Goal: Task Accomplishment & Management: Use online tool/utility

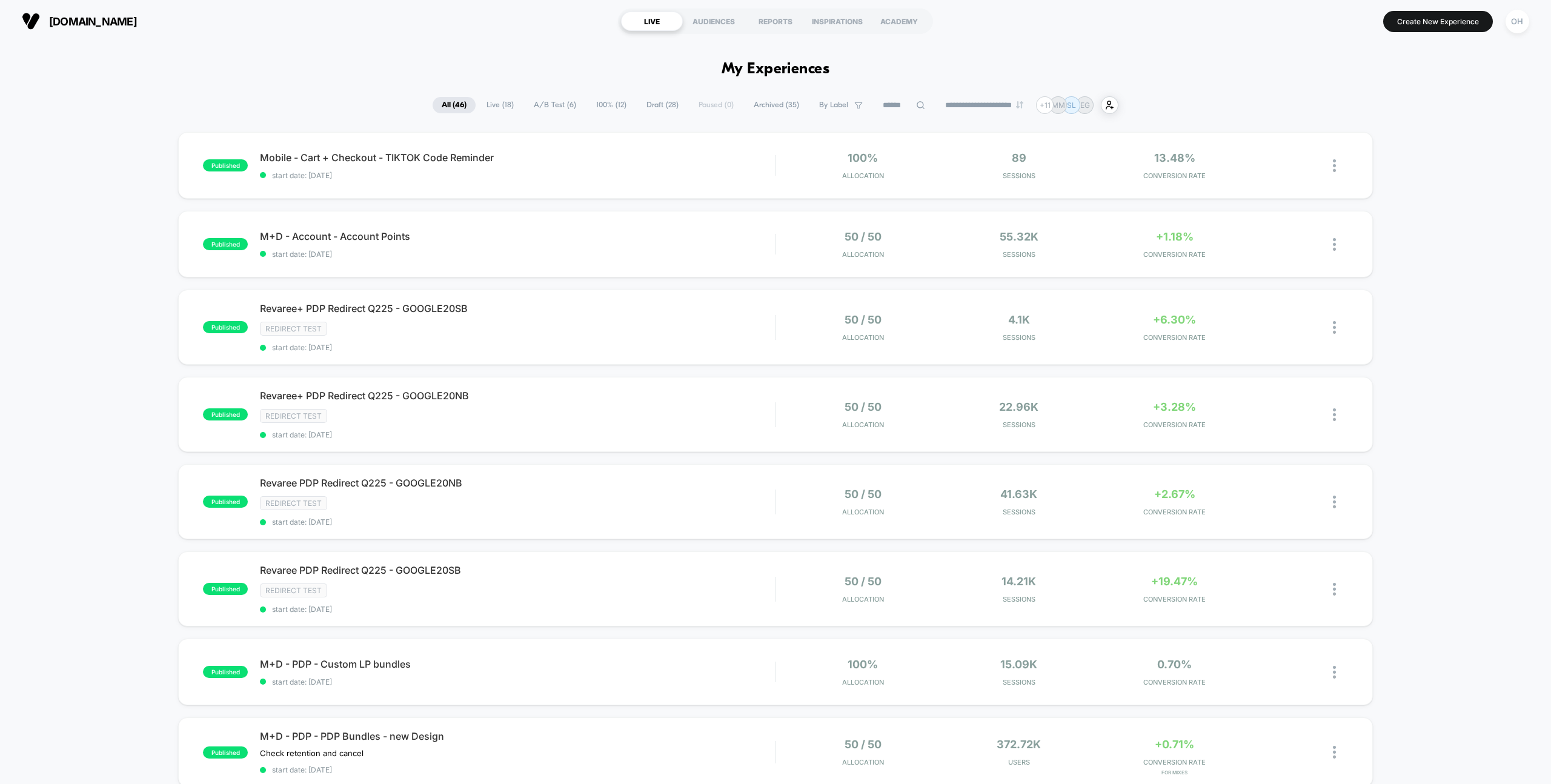
click at [1423, 24] on button "Create New Experience" at bounding box center [1438, 21] width 110 height 21
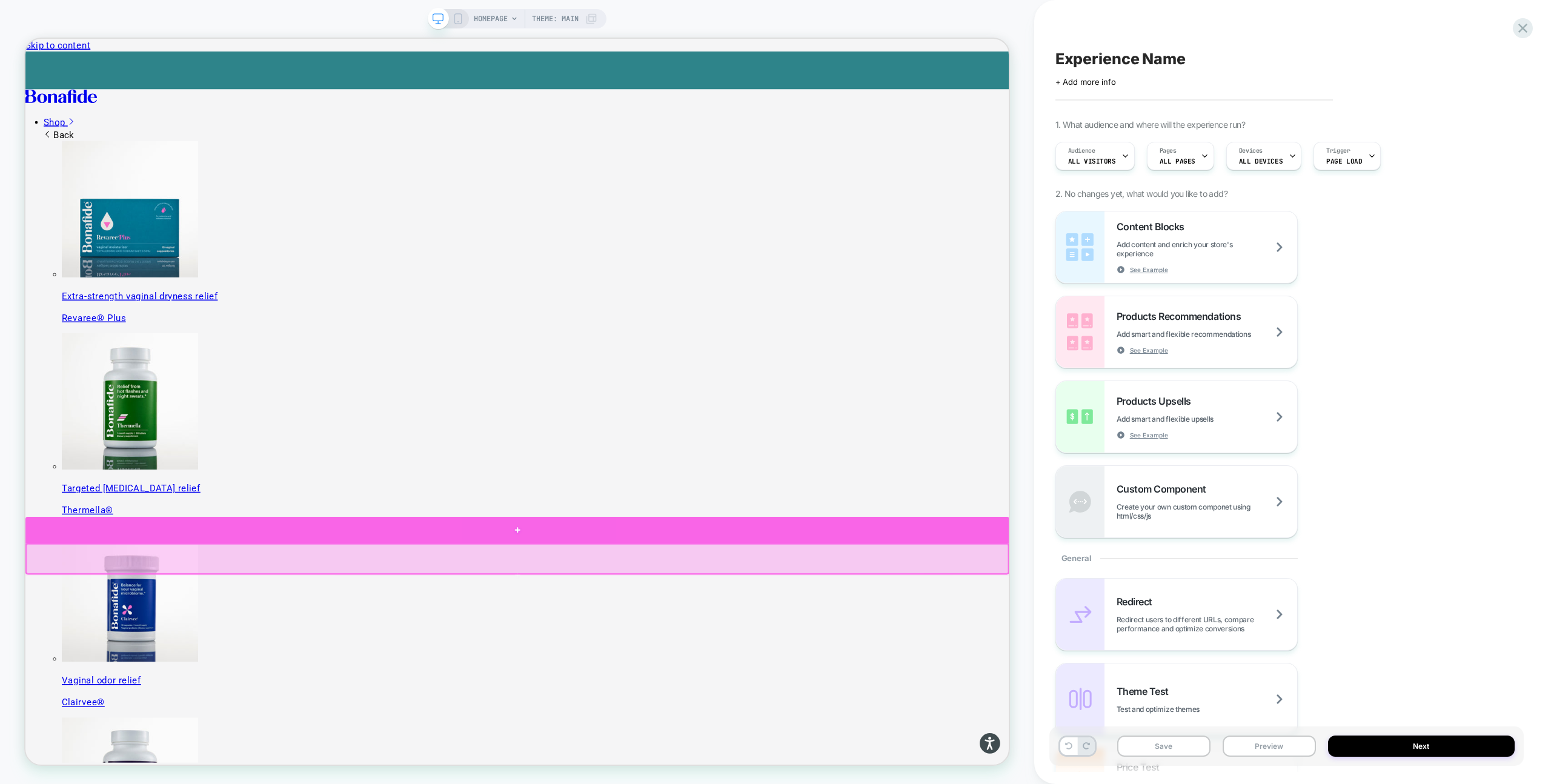
click at [1297, 708] on div at bounding box center [681, 693] width 1312 height 35
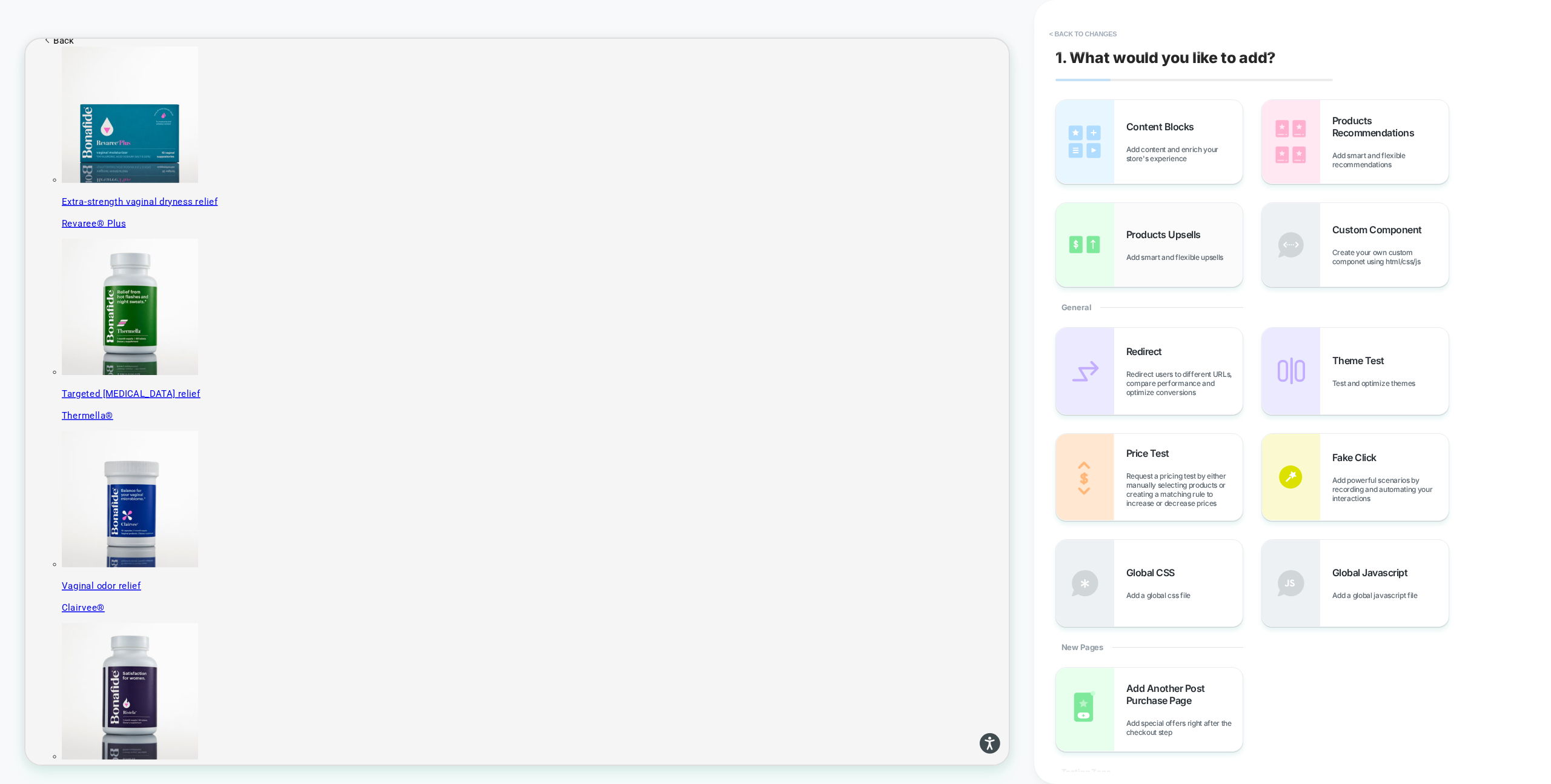
scroll to position [206, 0]
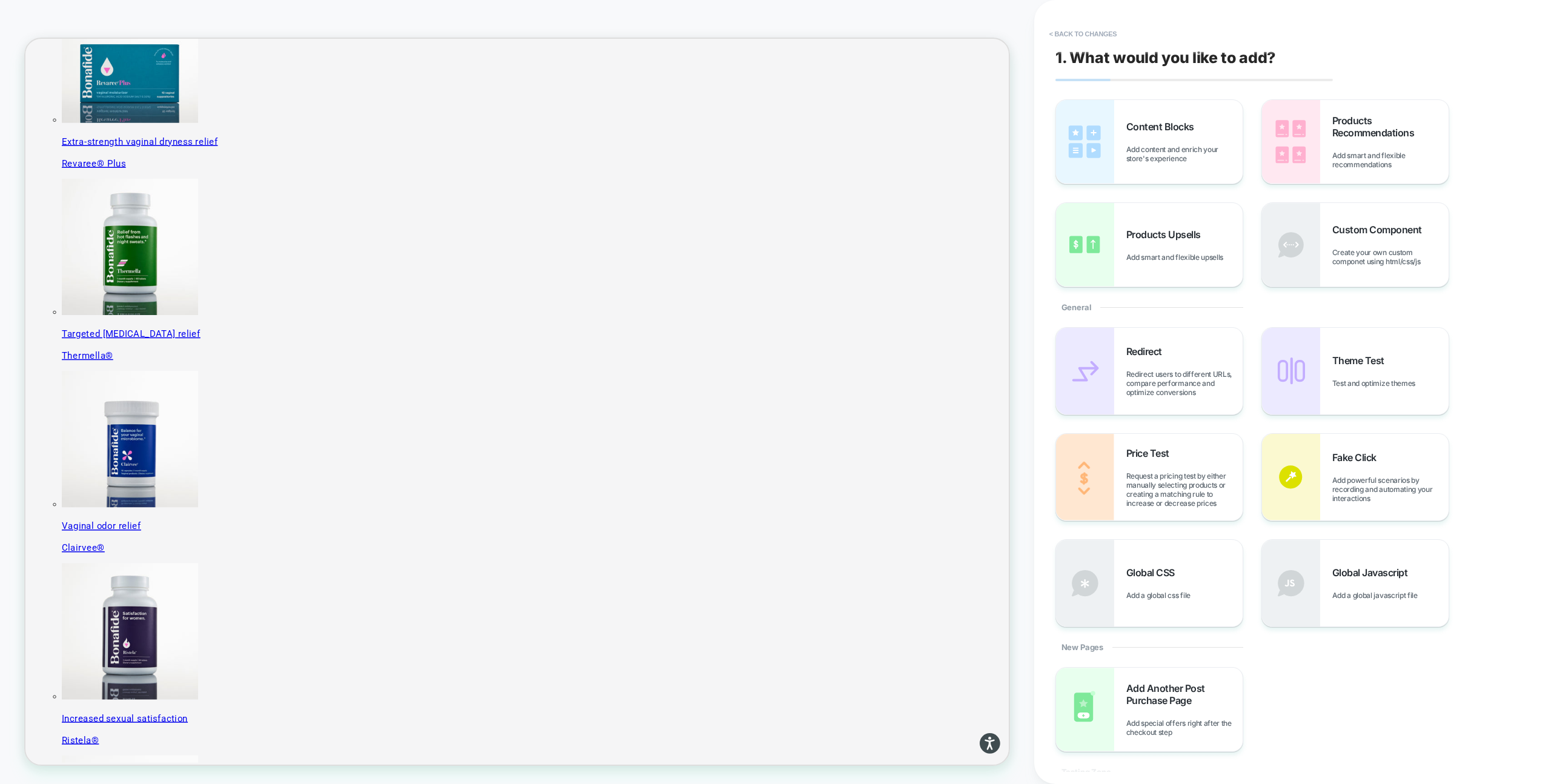
click at [1259, 150] on div "Content Blocks Add content and enrich your store's experience Products Recommen…" at bounding box center [1287, 194] width 463 height 188
click at [1271, 149] on img at bounding box center [1291, 142] width 58 height 84
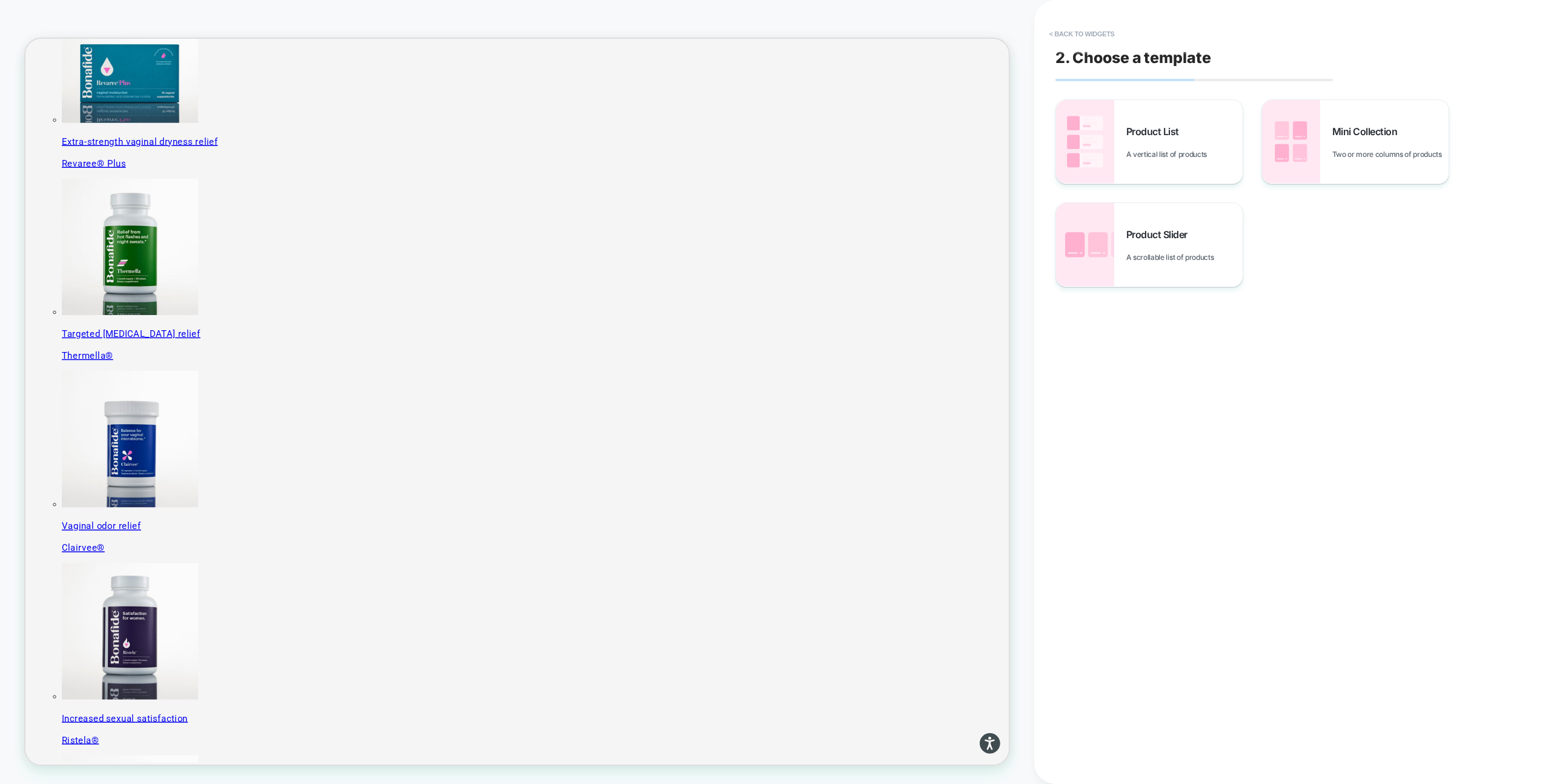
click at [1111, 91] on div "2. Choose a template Product List A vertical list of products Mini Collection T…" at bounding box center [1287, 392] width 474 height 760
click at [1117, 115] on div "Product List A vertical list of products" at bounding box center [1149, 142] width 187 height 84
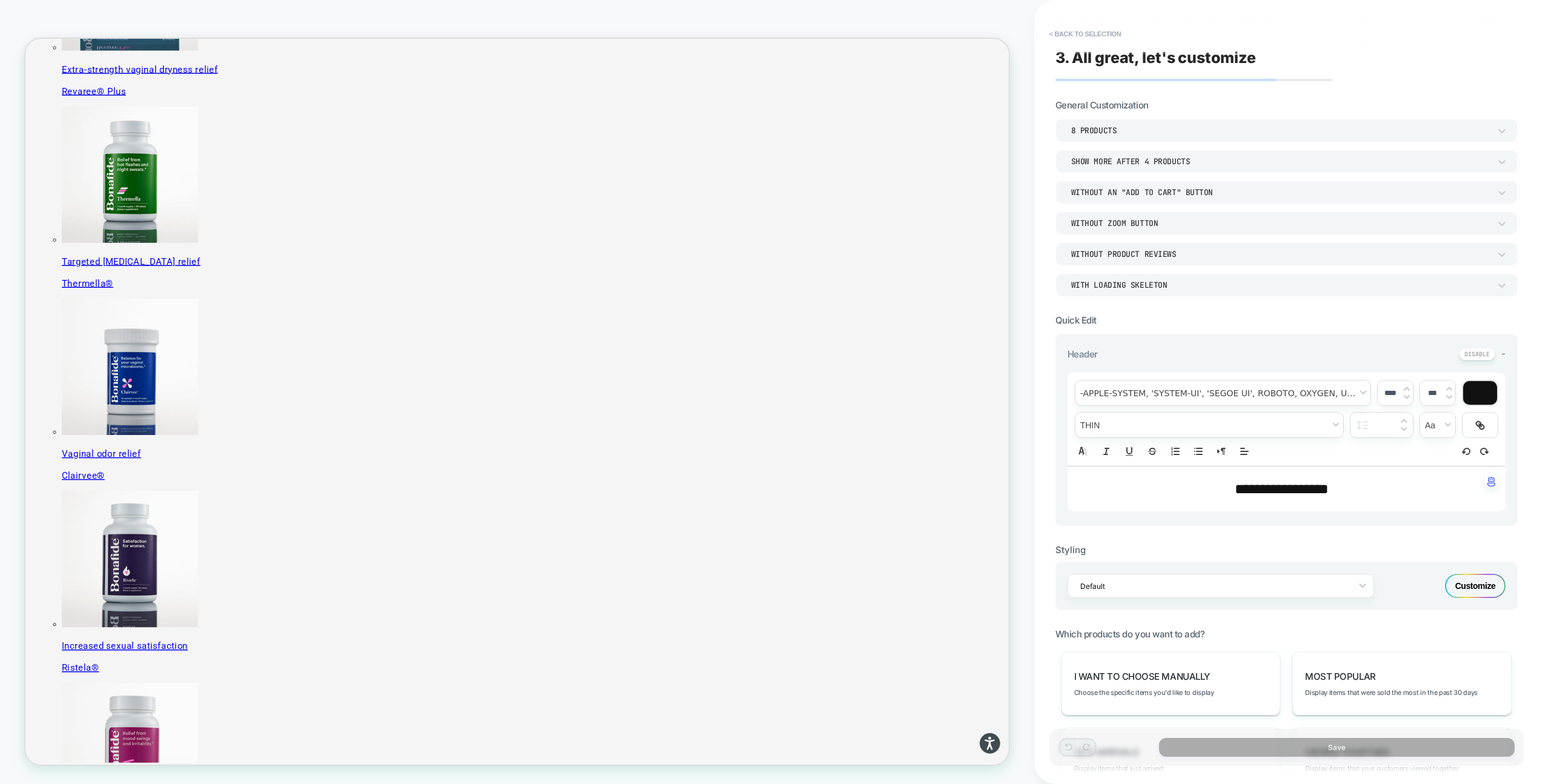
scroll to position [357, 0]
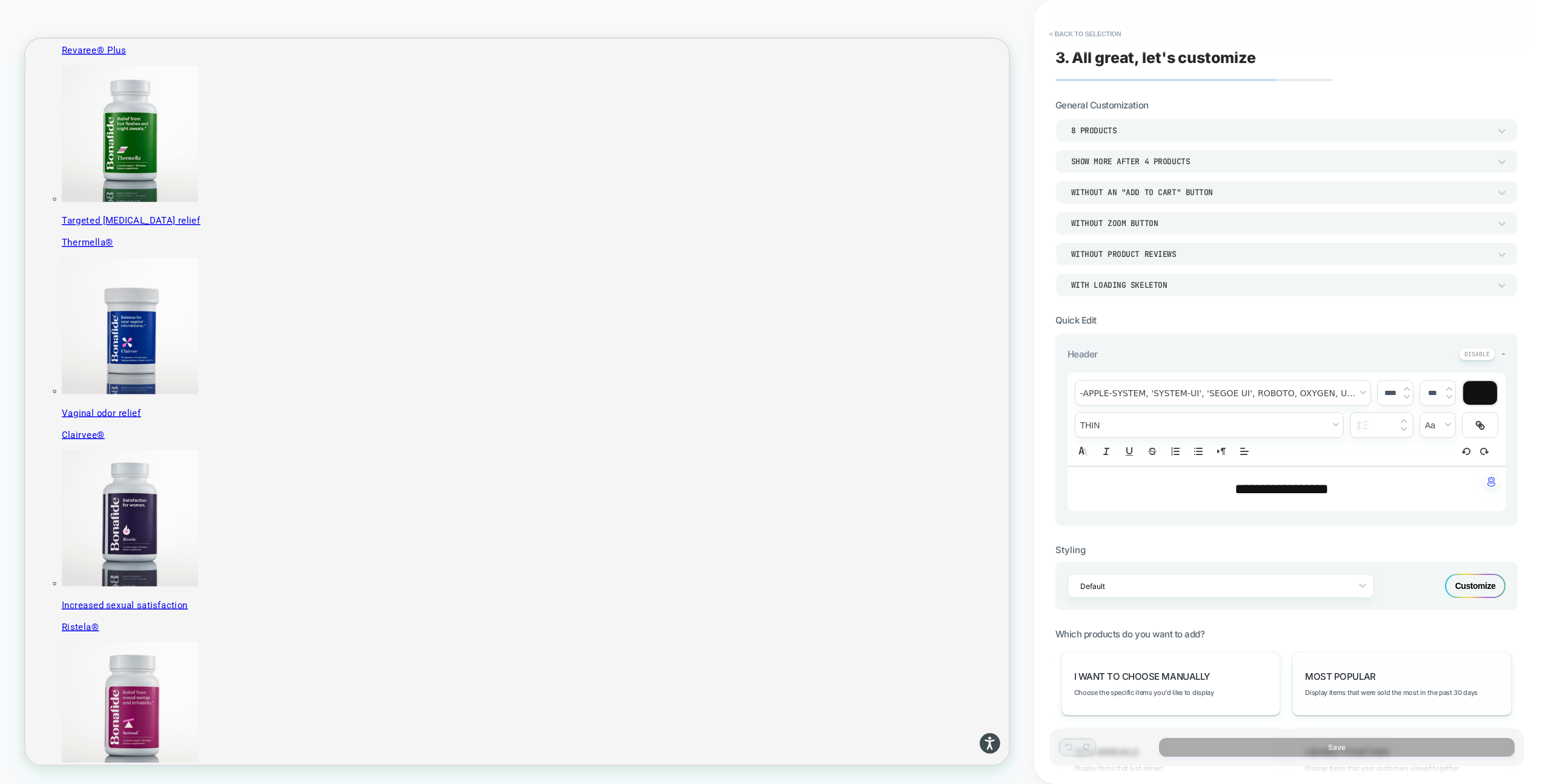
click at [1399, 677] on div "Most Popular Display items that were sold the most in the past 30 days" at bounding box center [1402, 684] width 219 height 64
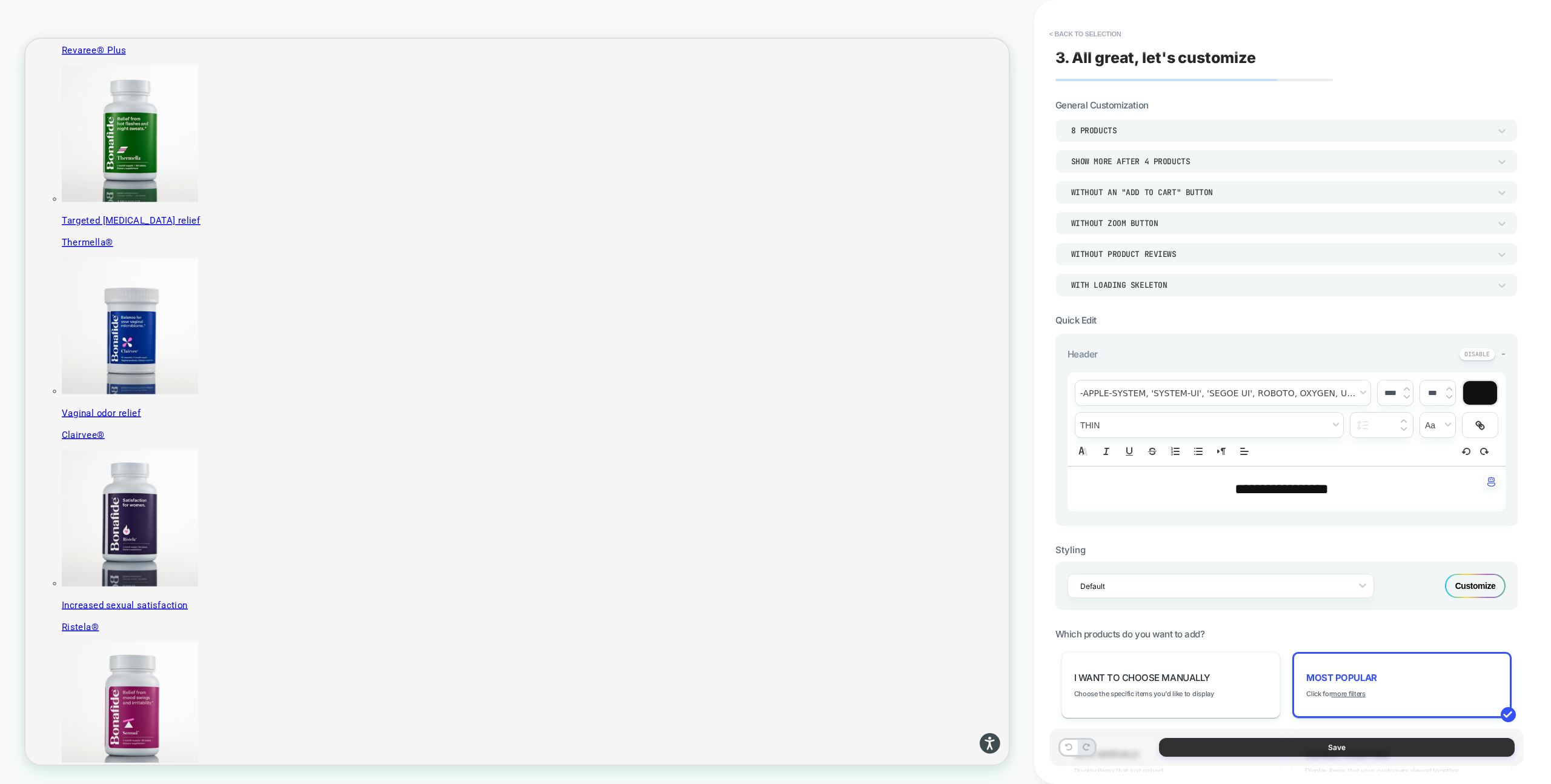
click at [1389, 753] on button "Save" at bounding box center [1337, 747] width 355 height 19
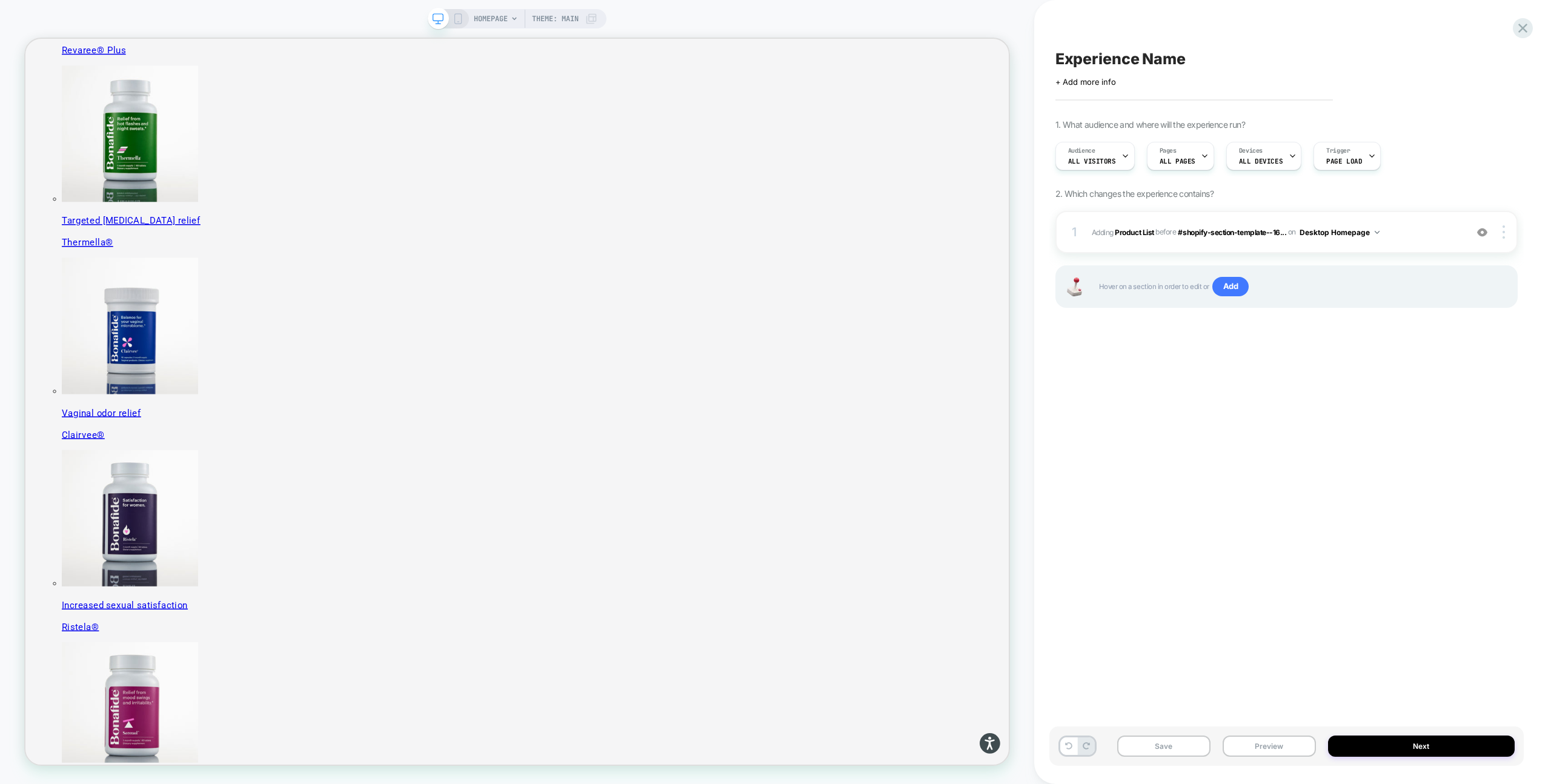
click at [1150, 60] on span "Experience Name" at bounding box center [1121, 59] width 130 height 18
click at [1094, 62] on icon at bounding box center [1086, 59] width 15 height 15
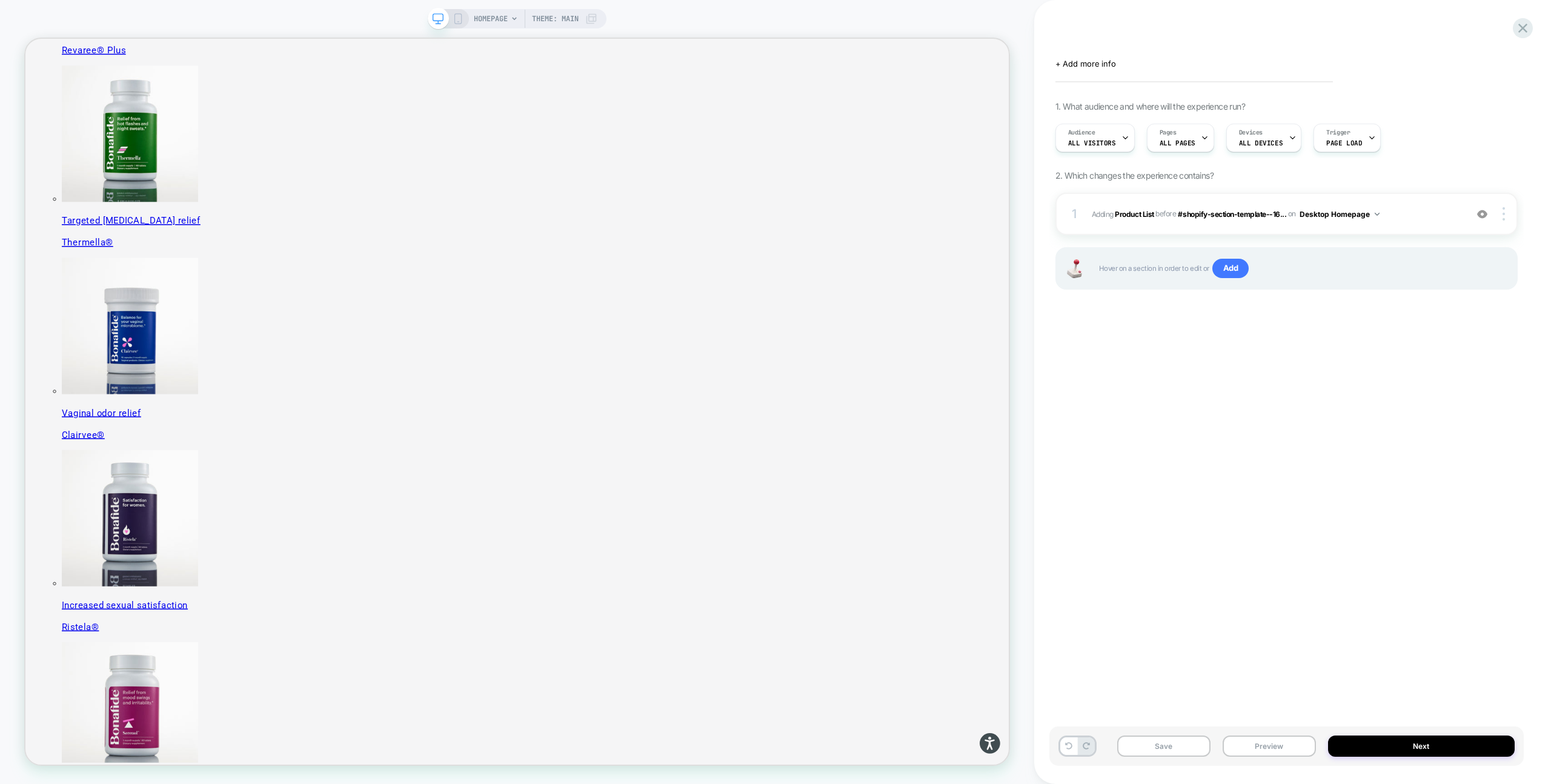
click at [1096, 53] on div "Click to edit experience details + Add more info" at bounding box center [1287, 59] width 463 height 19
drag, startPoint x: 1120, startPoint y: 56, endPoint x: 1116, endPoint y: 46, distance: 10.8
click at [1120, 56] on div "Click to edit experience details + Add more info" at bounding box center [1287, 59] width 463 height 19
drag, startPoint x: 1080, startPoint y: 30, endPoint x: 1089, endPoint y: 37, distance: 11.4
click at [1080, 30] on div "Click to edit experience details + Add more info 1. What audience and where wil…" at bounding box center [1287, 392] width 474 height 760
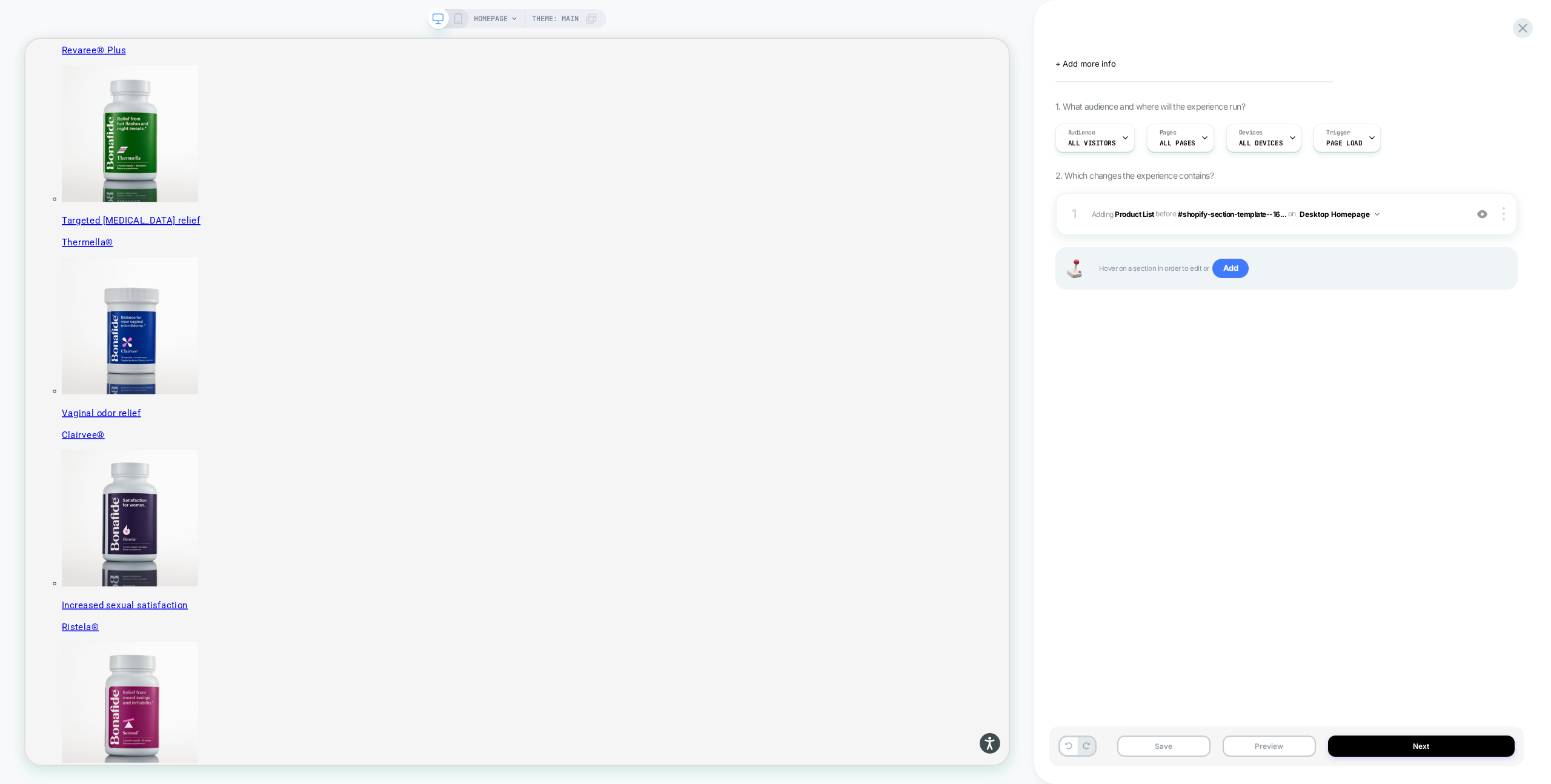
drag, startPoint x: 1094, startPoint y: 44, endPoint x: 1112, endPoint y: 42, distance: 18.1
click at [1094, 44] on div "Click to edit experience details + Add more info 1. What audience and where wil…" at bounding box center [1287, 392] width 474 height 760
click at [1122, 44] on div "Click to edit experience details + Add more info 1. What audience and where wil…" at bounding box center [1287, 392] width 474 height 760
drag, startPoint x: 1140, startPoint y: 41, endPoint x: 1077, endPoint y: 49, distance: 63.5
click at [1140, 41] on div "Click to edit experience details + Add more info 1. What audience and where wil…" at bounding box center [1287, 392] width 474 height 760
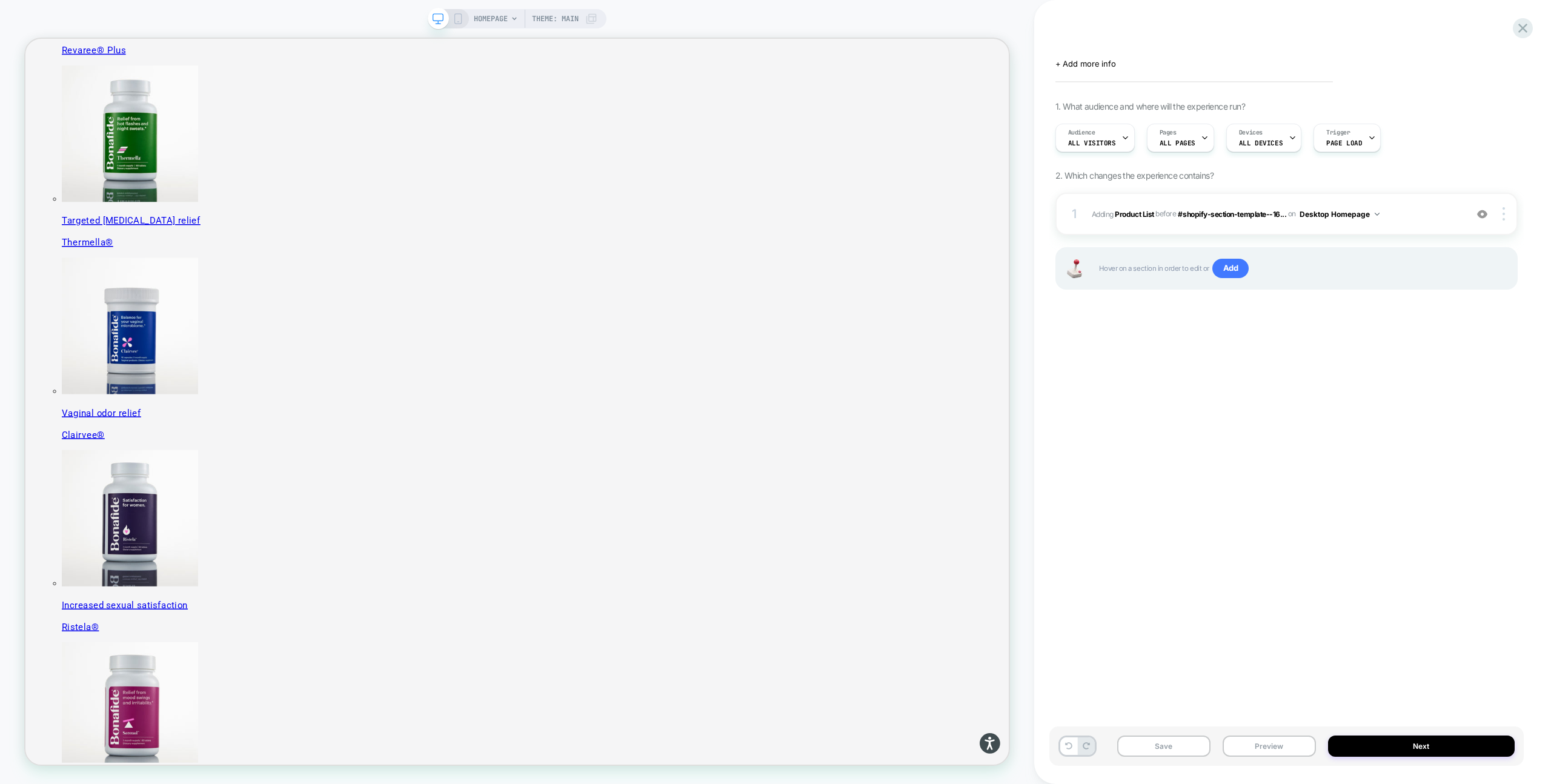
click at [1077, 49] on div "Click to edit experience details + Add more info" at bounding box center [1287, 58] width 463 height 20
click at [1074, 60] on span "+ Add more info" at bounding box center [1086, 64] width 61 height 10
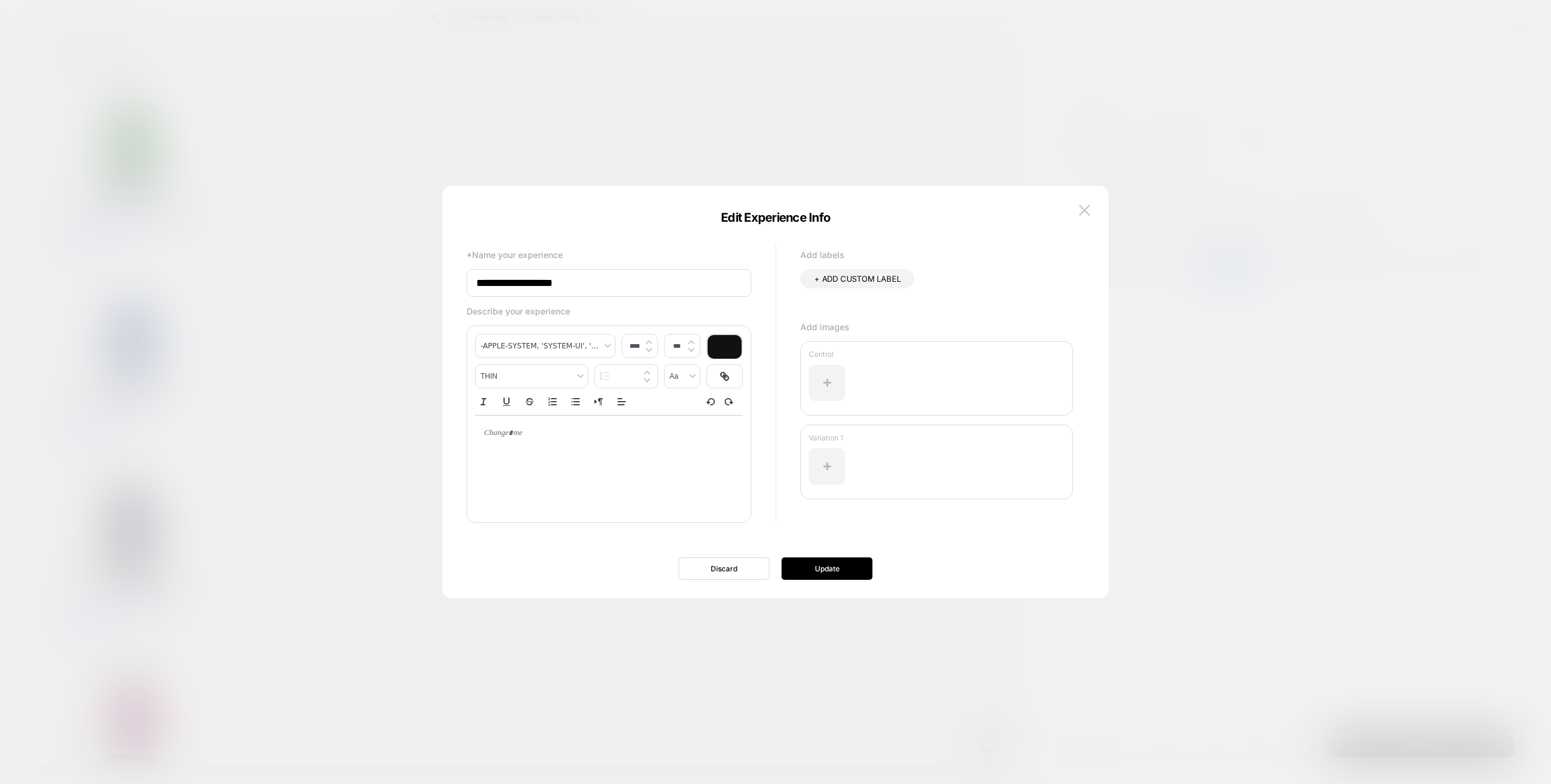
drag, startPoint x: 611, startPoint y: 297, endPoint x: 612, endPoint y: 286, distance: 11.0
click at [611, 297] on div "**********" at bounding box center [609, 386] width 285 height 273
click at [612, 286] on input "**********" at bounding box center [609, 283] width 285 height 28
type input "*"
click at [828, 579] on button "Update" at bounding box center [826, 568] width 91 height 22
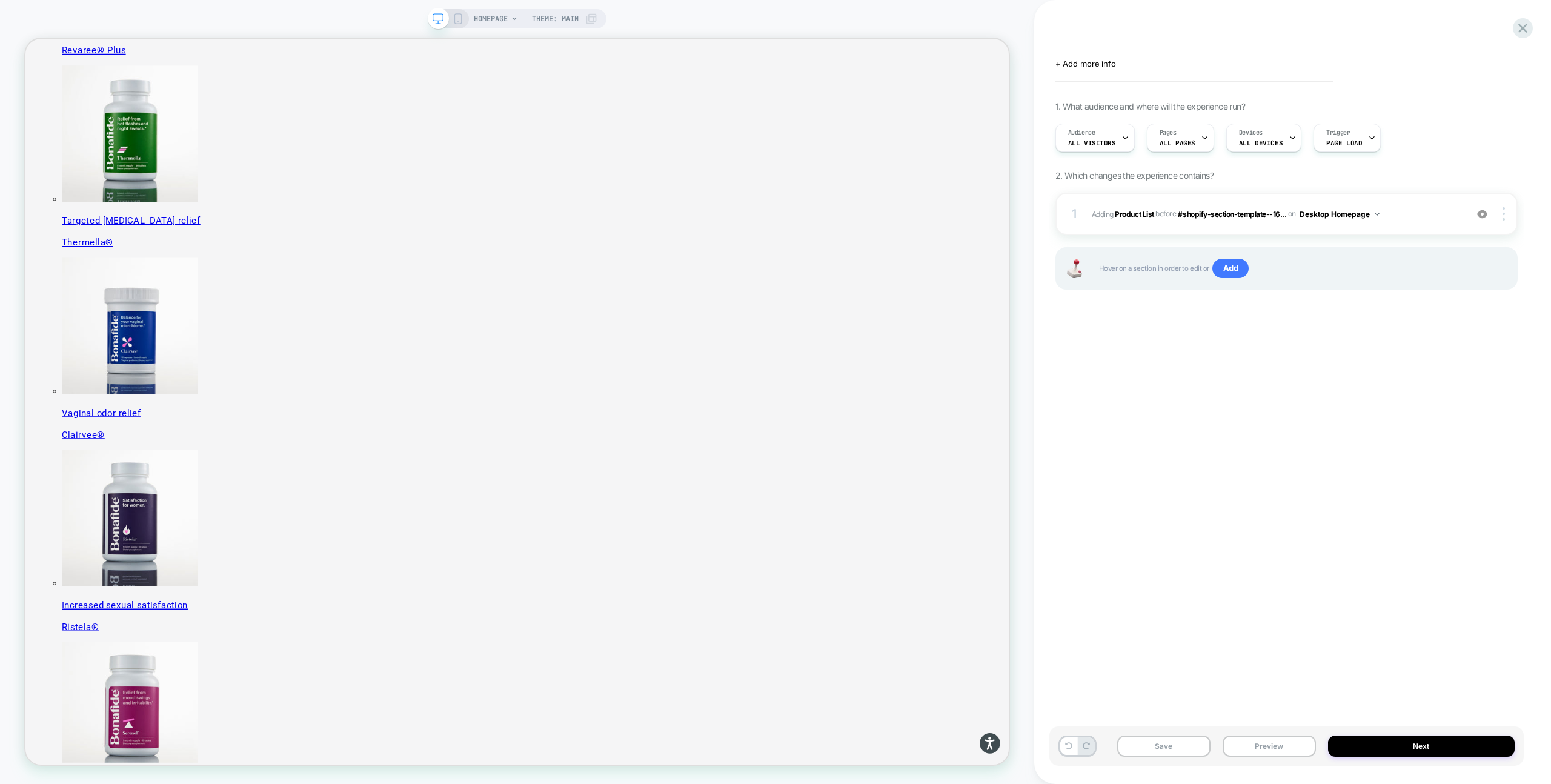
click at [1086, 43] on div "Click to edit experience details + Add more info 1. What audience and where wil…" at bounding box center [1287, 392] width 474 height 760
drag, startPoint x: 1086, startPoint y: 43, endPoint x: 1051, endPoint y: 35, distance: 35.9
click at [1077, 40] on div "Click to edit experience details + Add more info 1. What audience and where wil…" at bounding box center [1287, 392] width 474 height 760
drag, startPoint x: 1051, startPoint y: 35, endPoint x: 1064, endPoint y: 34, distance: 13.0
click at [1051, 35] on div "Click to edit experience details + Add more info 1. What audience and where wil…" at bounding box center [1287, 392] width 474 height 760
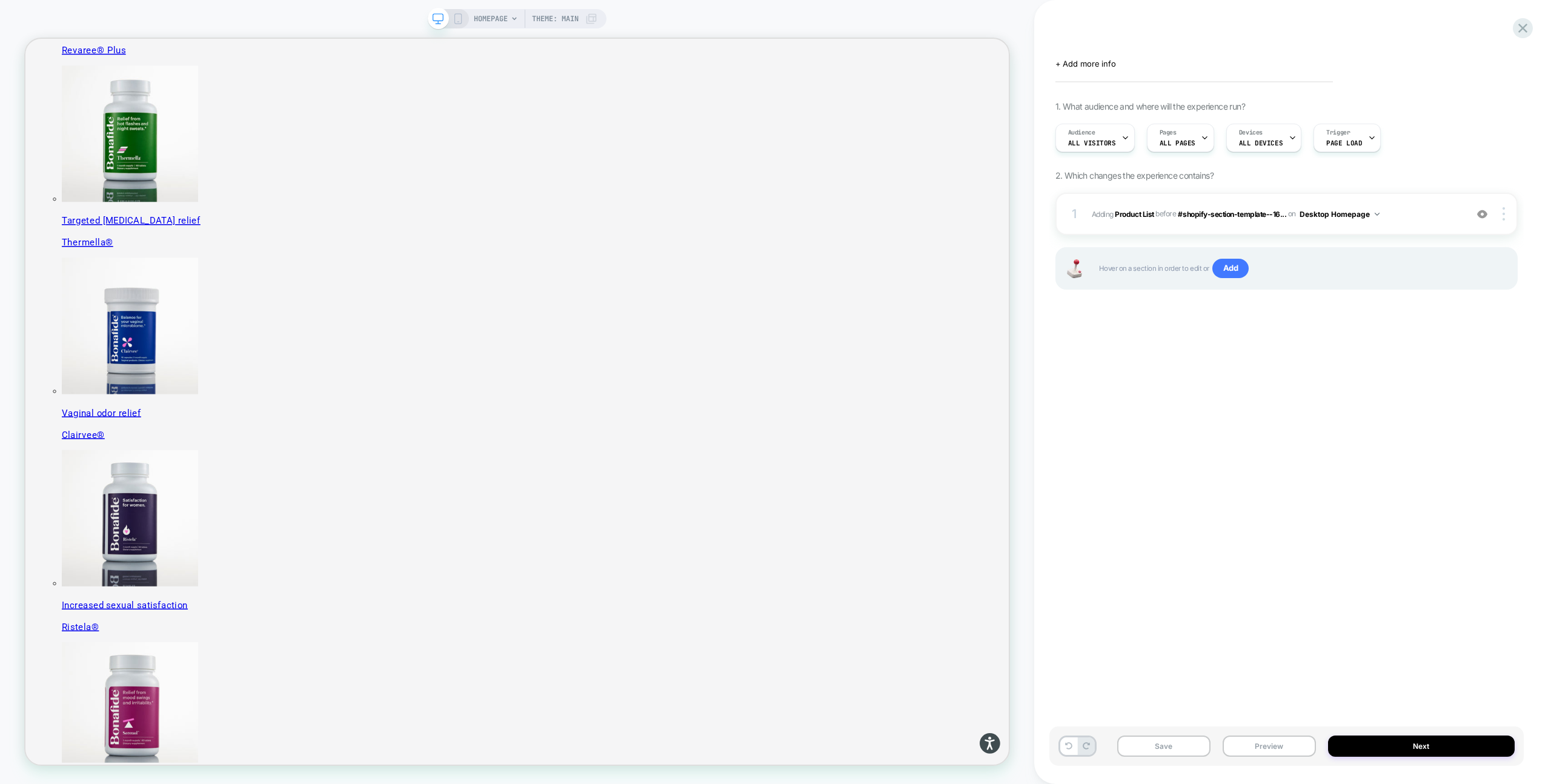
drag, startPoint x: 1072, startPoint y: 33, endPoint x: 1115, endPoint y: 32, distance: 43.0
click at [1074, 33] on div "Click to edit experience details + Add more info 1. What audience and where wil…" at bounding box center [1287, 392] width 474 height 760
drag, startPoint x: 1115, startPoint y: 32, endPoint x: 1221, endPoint y: 201, distance: 199.5
click at [1115, 32] on div "Click to edit experience details + Add more info 1. What audience and where wil…" at bounding box center [1287, 392] width 474 height 760
click at [1429, 749] on button "Next" at bounding box center [1422, 746] width 187 height 21
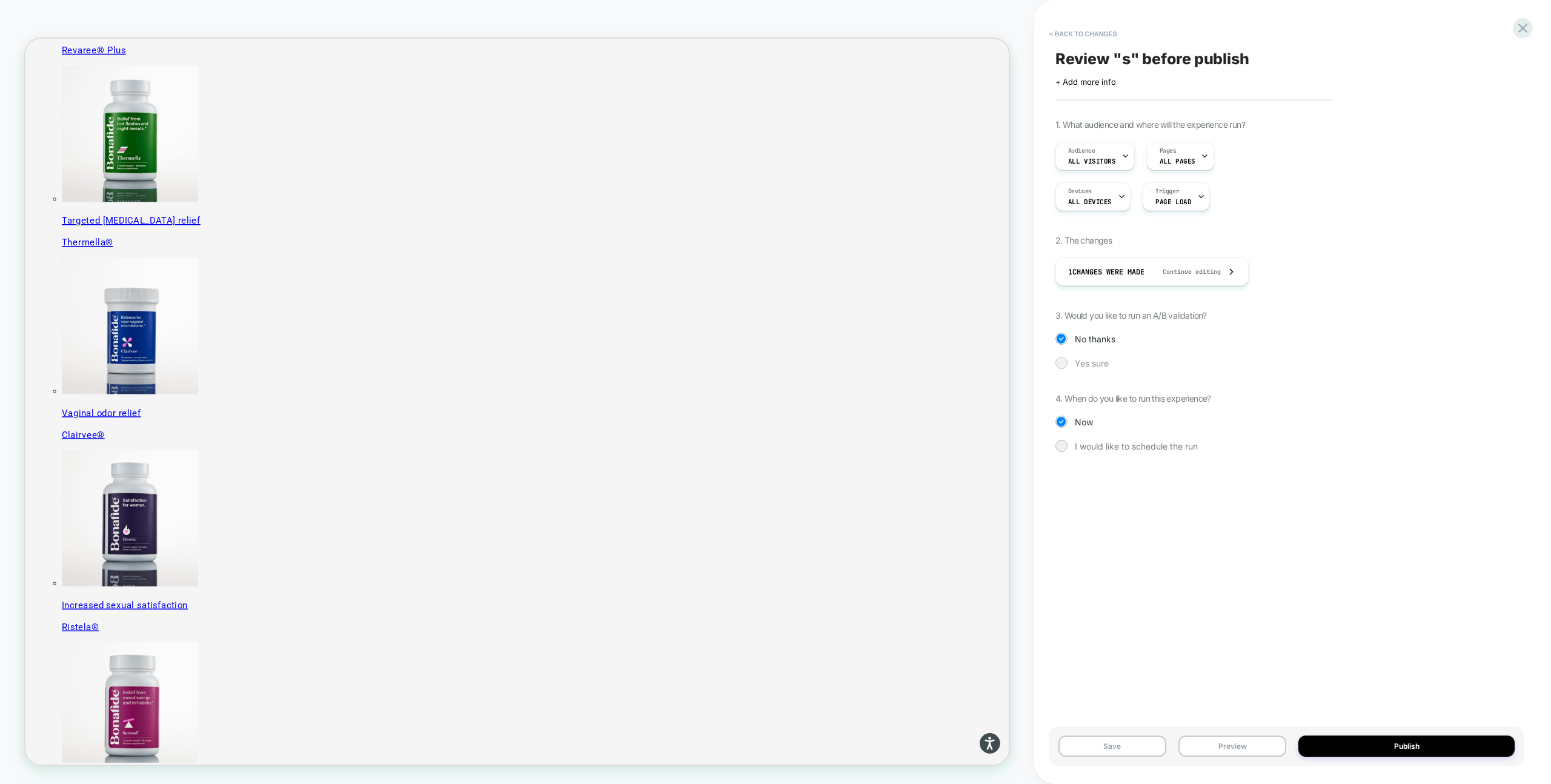
click at [1090, 358] on span "Yes sure" at bounding box center [1092, 363] width 34 height 10
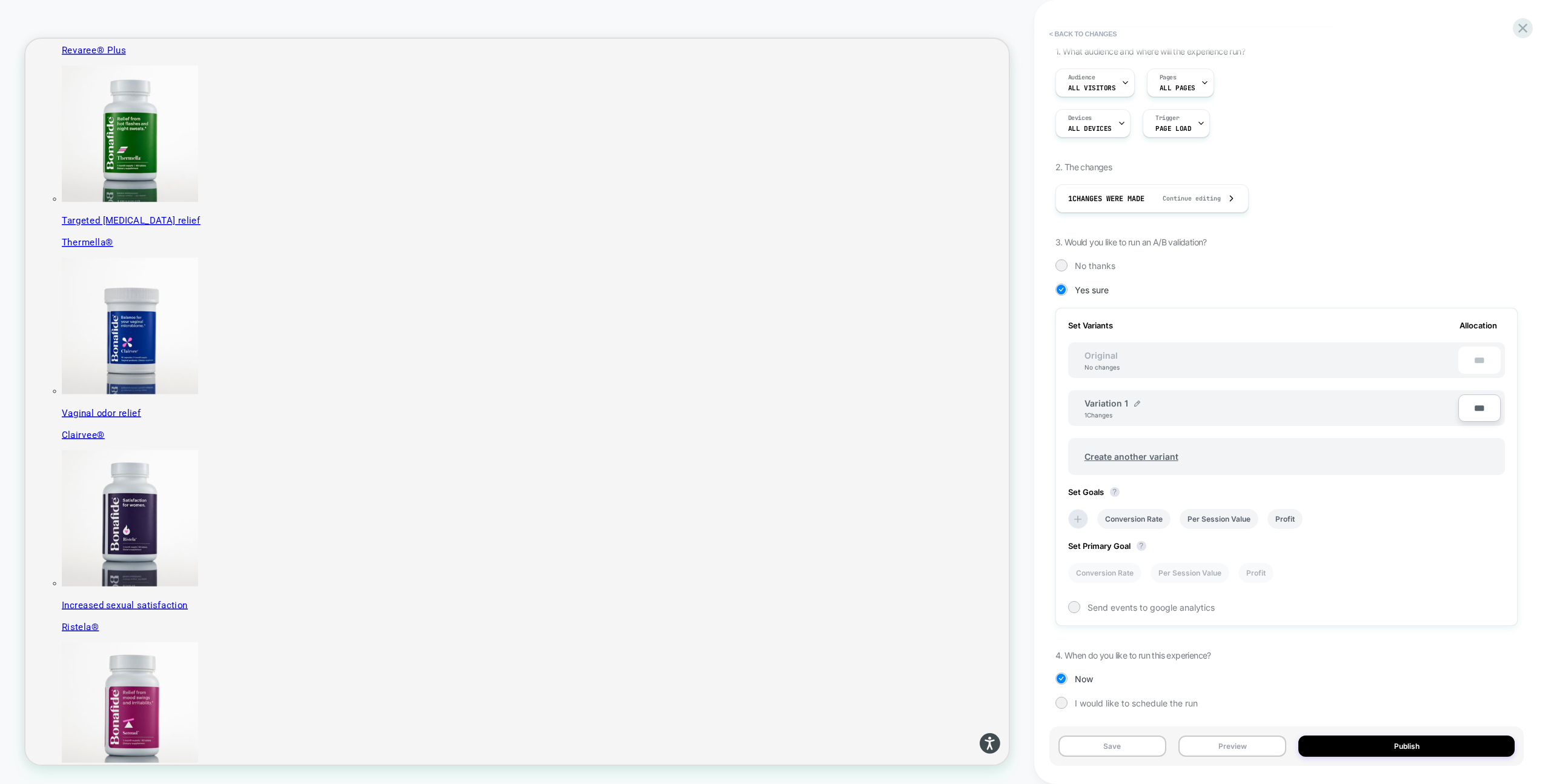
scroll to position [77, 0]
click at [1134, 600] on span "Send events to google analytics" at bounding box center [1151, 604] width 127 height 10
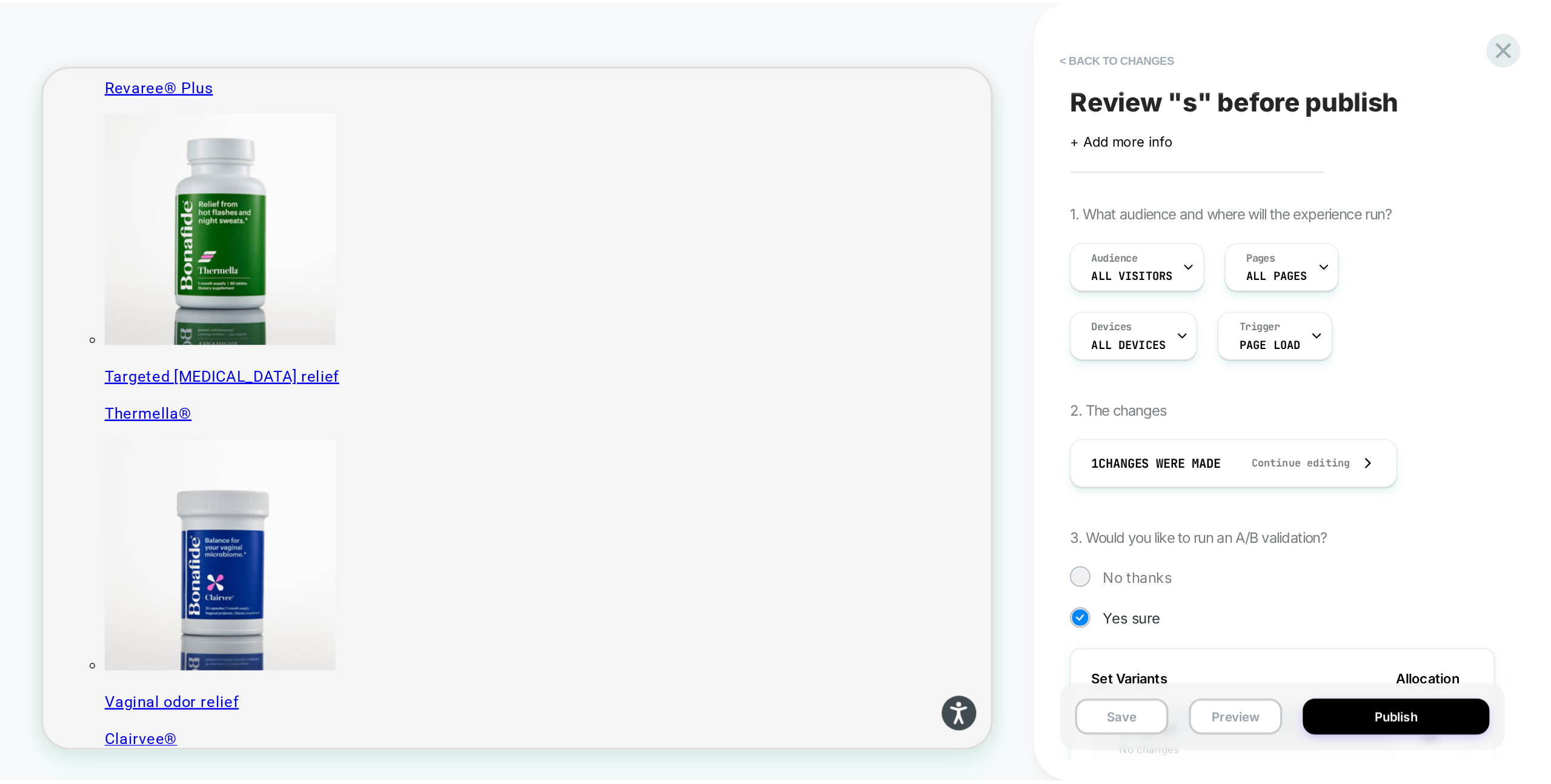
scroll to position [281, 0]
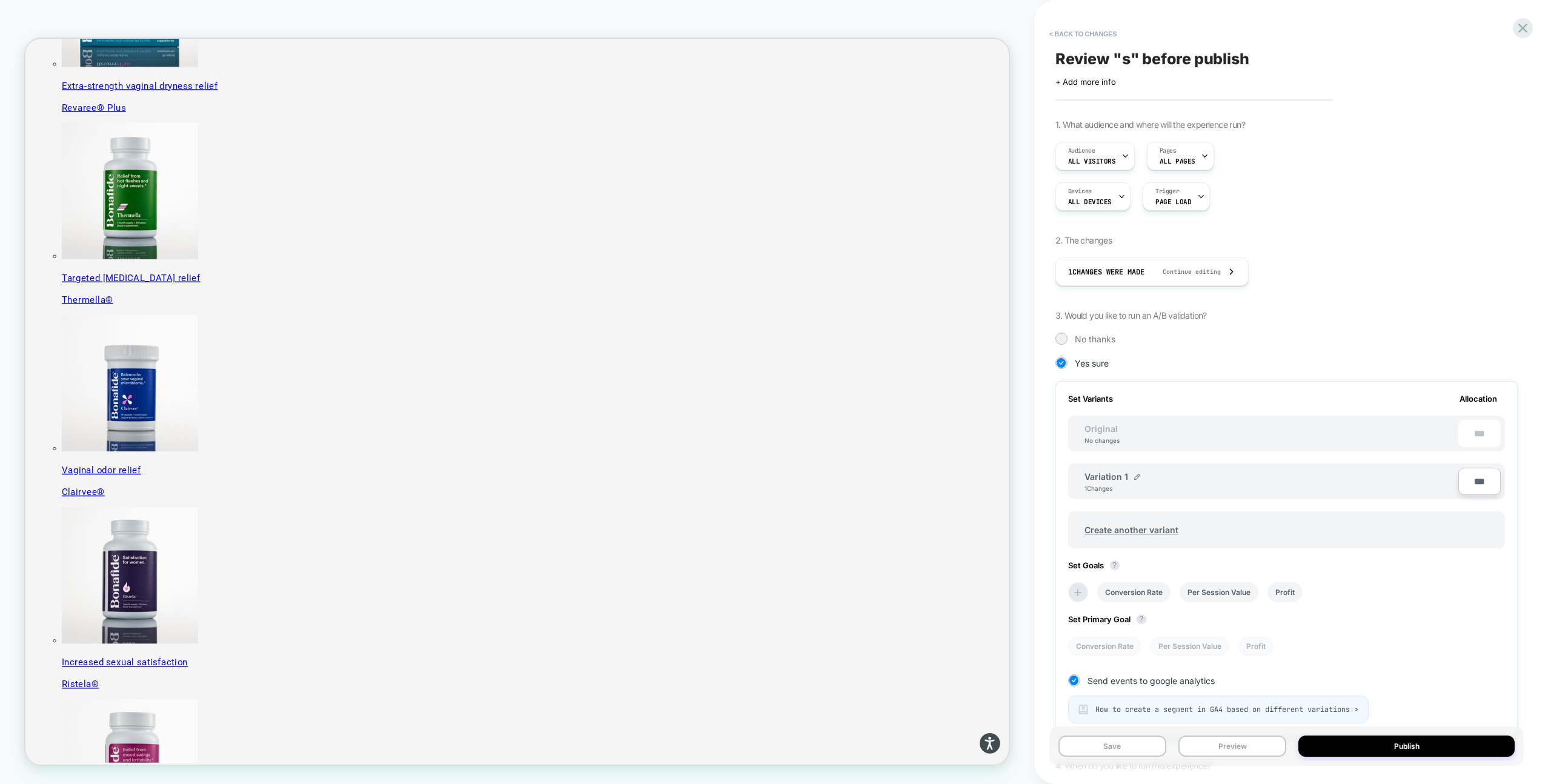
click at [1085, 47] on div "Review " s " before publish Click to edit experience details + Add more info 1.…" at bounding box center [1287, 392] width 474 height 760
click at [1081, 39] on button "< Back to changes" at bounding box center [1084, 34] width 80 height 19
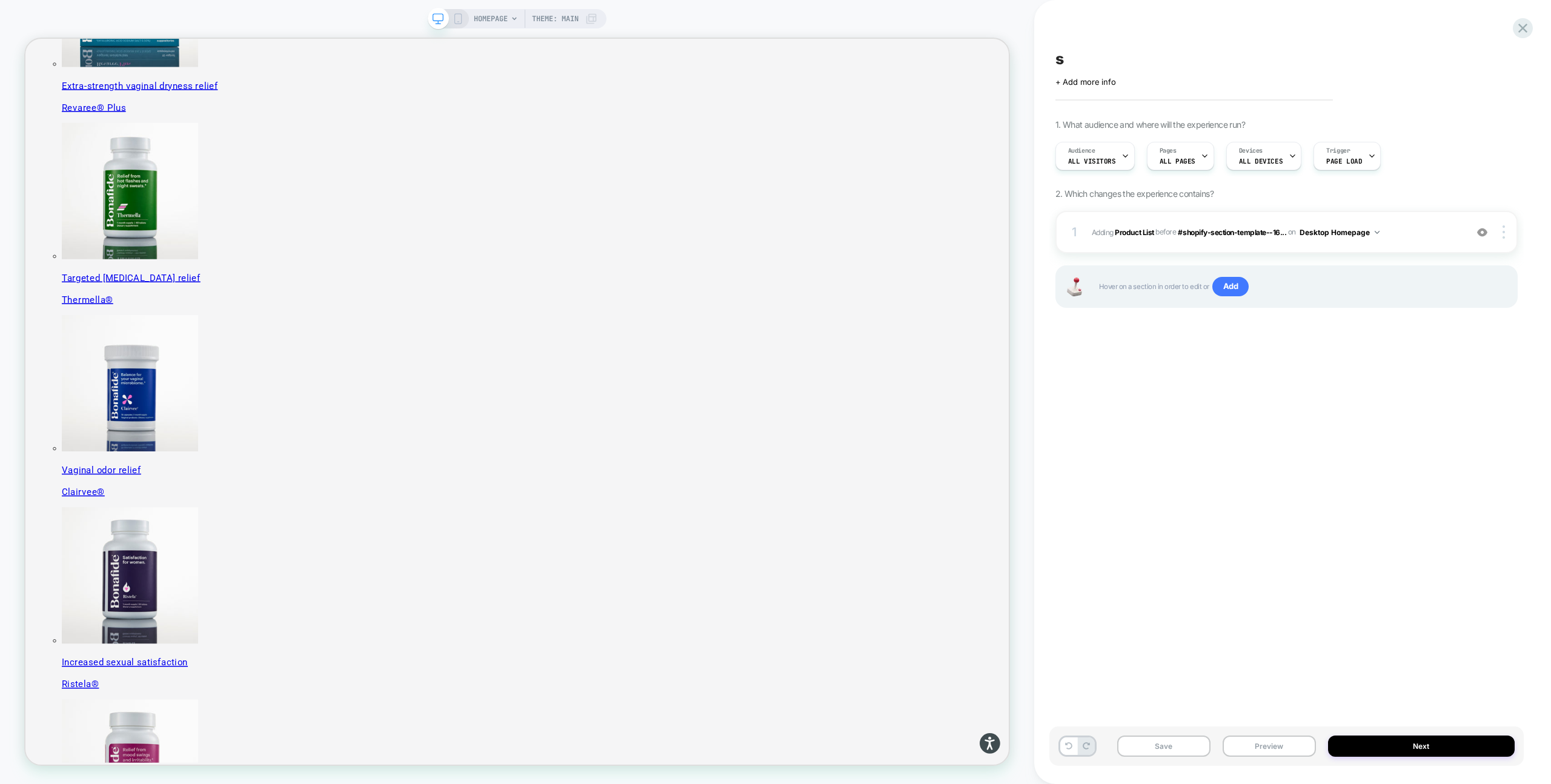
click at [1397, 221] on div "1 #_loomi_addon_1755590381996 Adding Product List BEFORE #shopify-section-templ…" at bounding box center [1287, 232] width 463 height 42
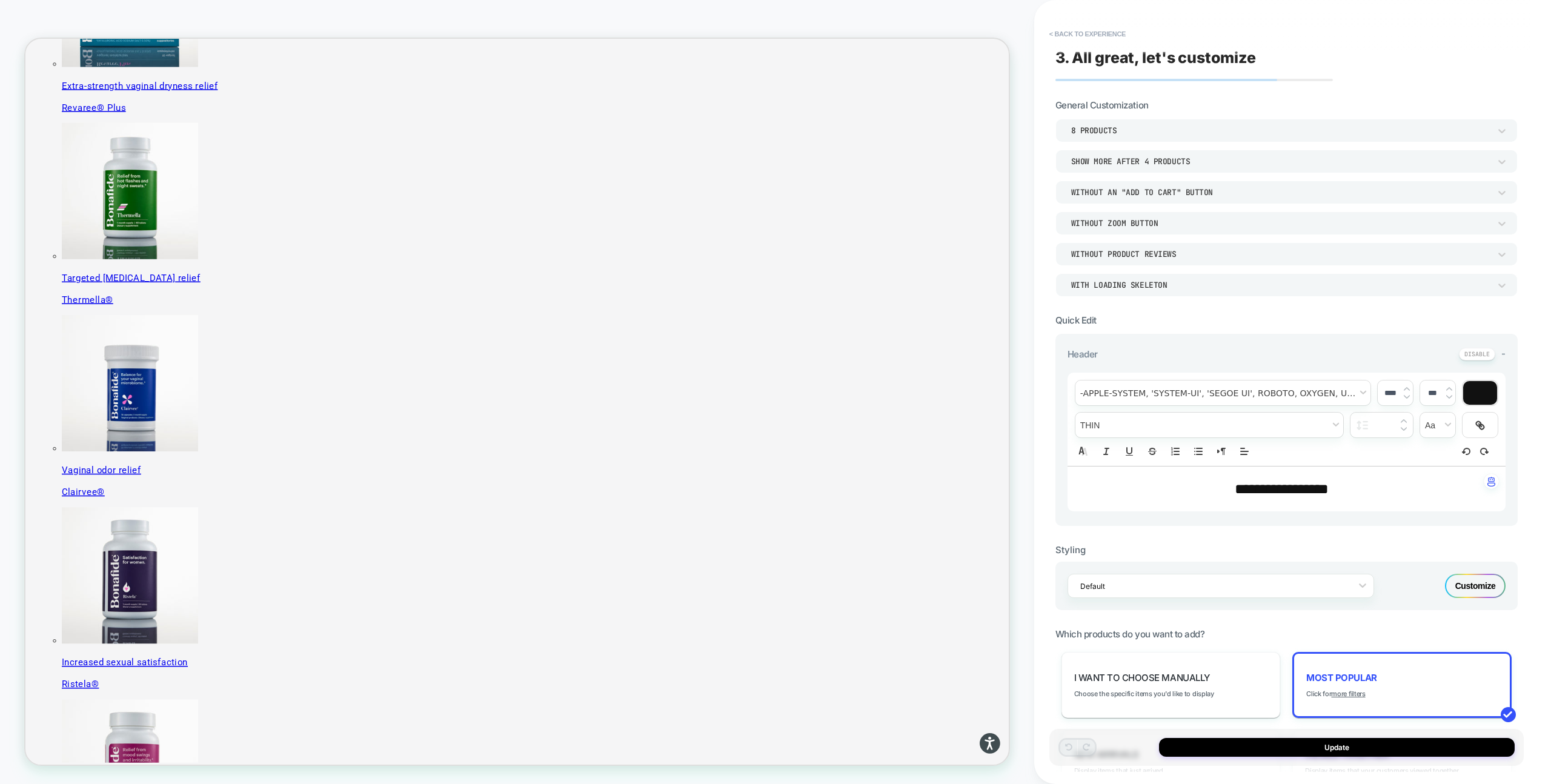
scroll to position [357, 0]
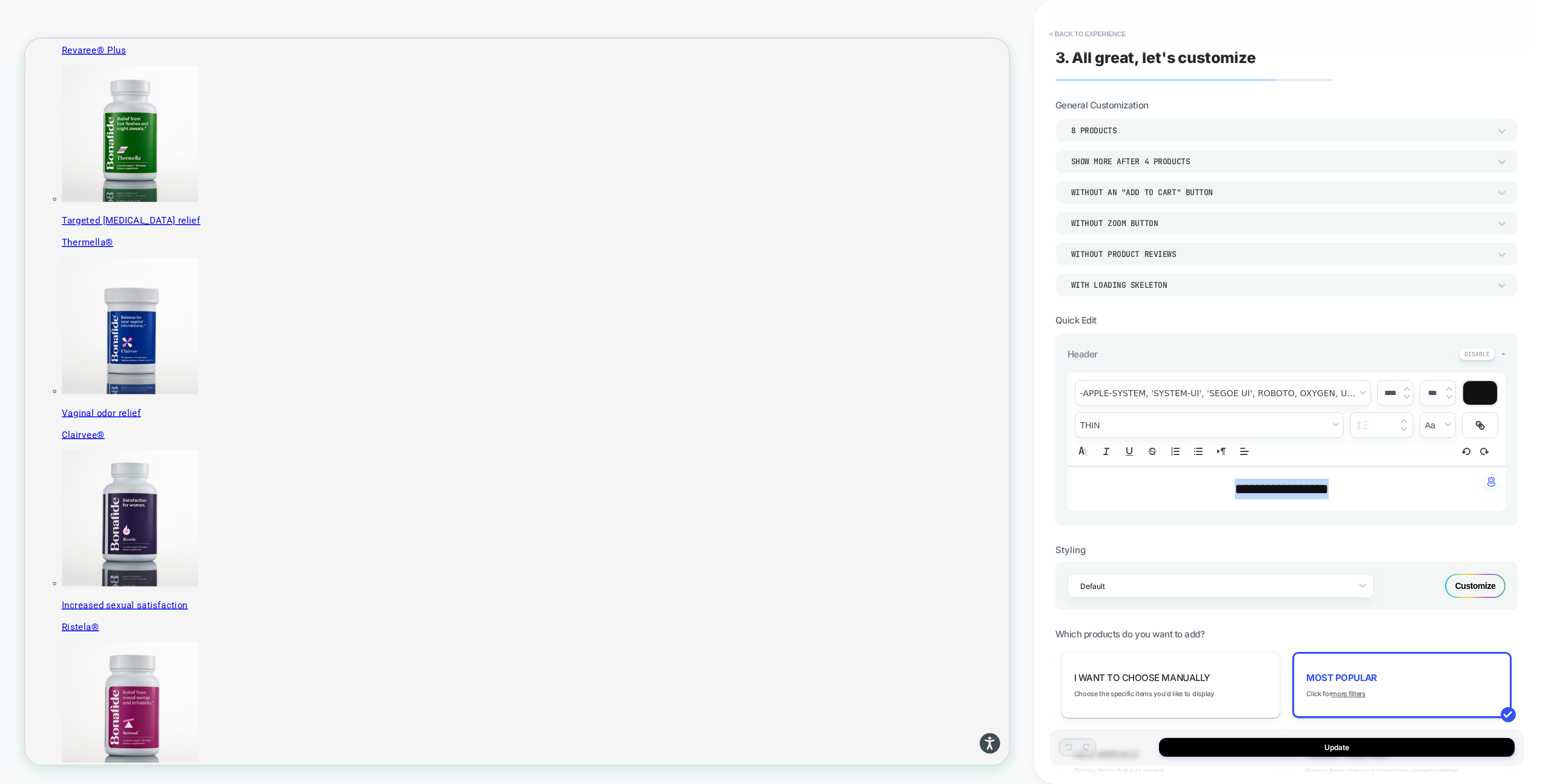
drag, startPoint x: 1373, startPoint y: 490, endPoint x: 1079, endPoint y: 480, distance: 294.2
click at [1055, 489] on div "**********" at bounding box center [1287, 392] width 474 height 760
type input "****"
click at [1209, 397] on span "font" at bounding box center [1223, 393] width 295 height 25
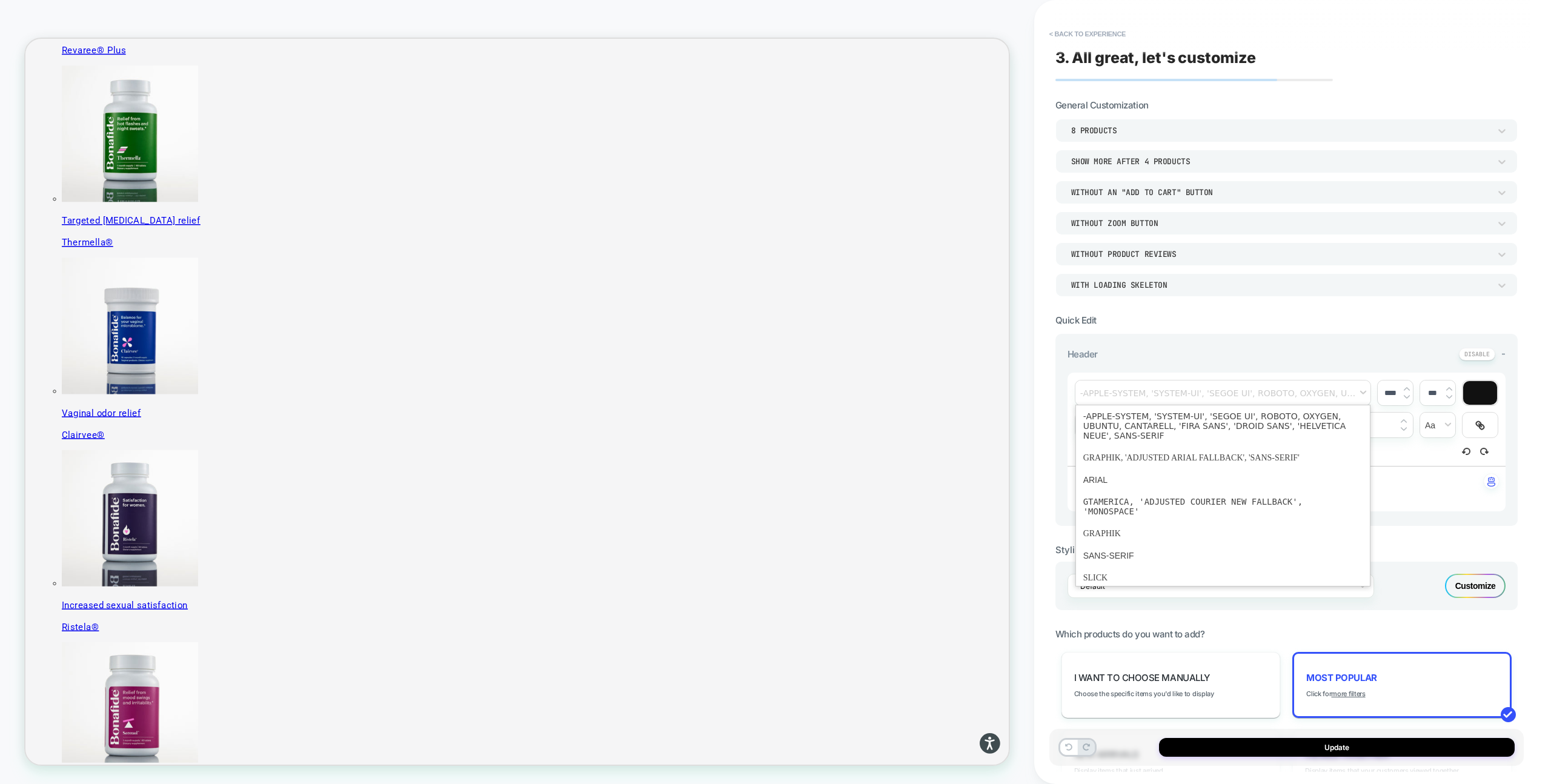
scroll to position [433, 0]
click at [1153, 570] on span "font" at bounding box center [1223, 574] width 279 height 23
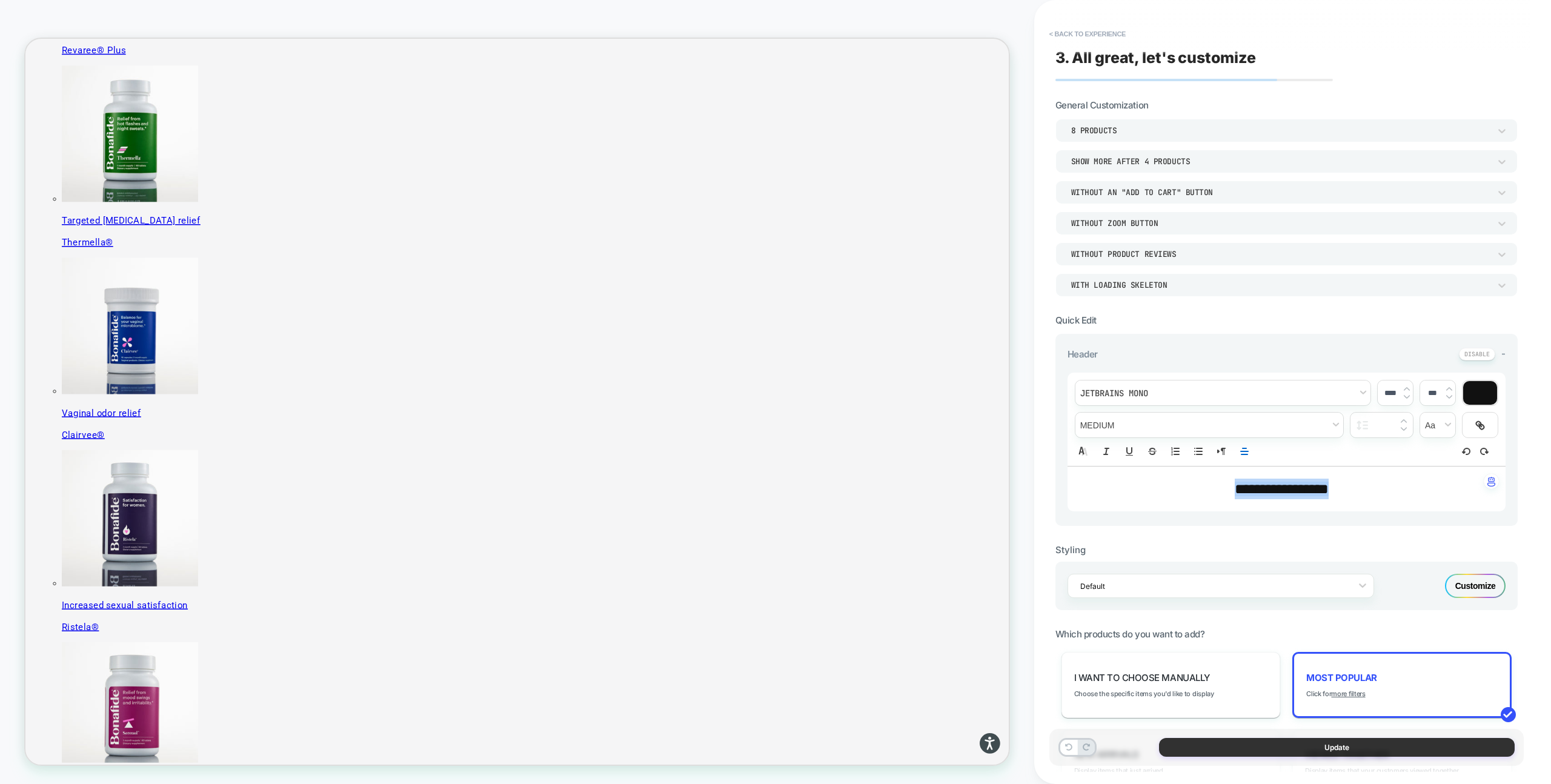
click at [1255, 747] on button "Update" at bounding box center [1337, 747] width 355 height 19
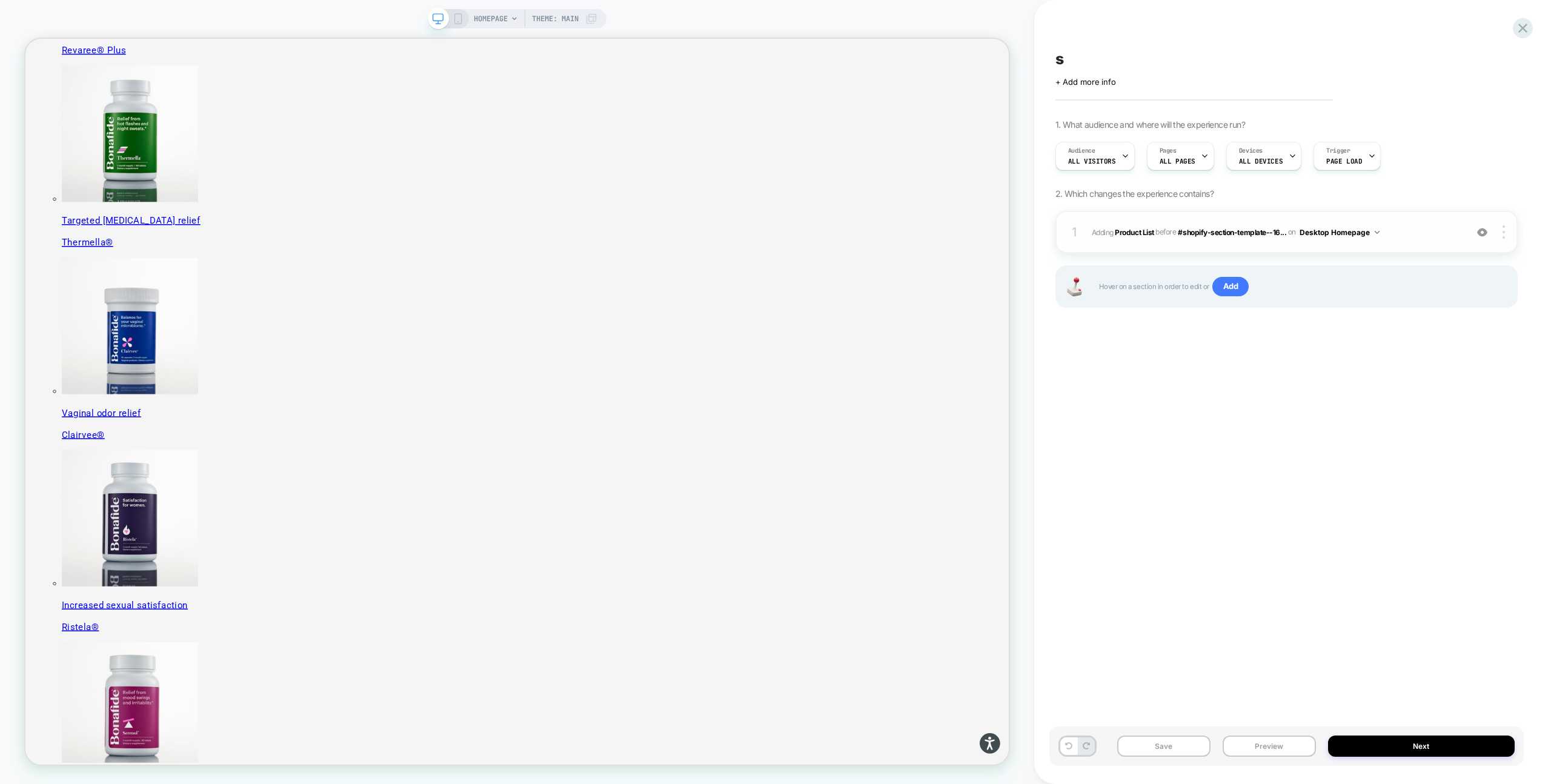
click at [1399, 225] on span "#_loomi_addon_1755590381996 Adding Product List BEFORE #shopify-section-templat…" at bounding box center [1276, 232] width 369 height 15
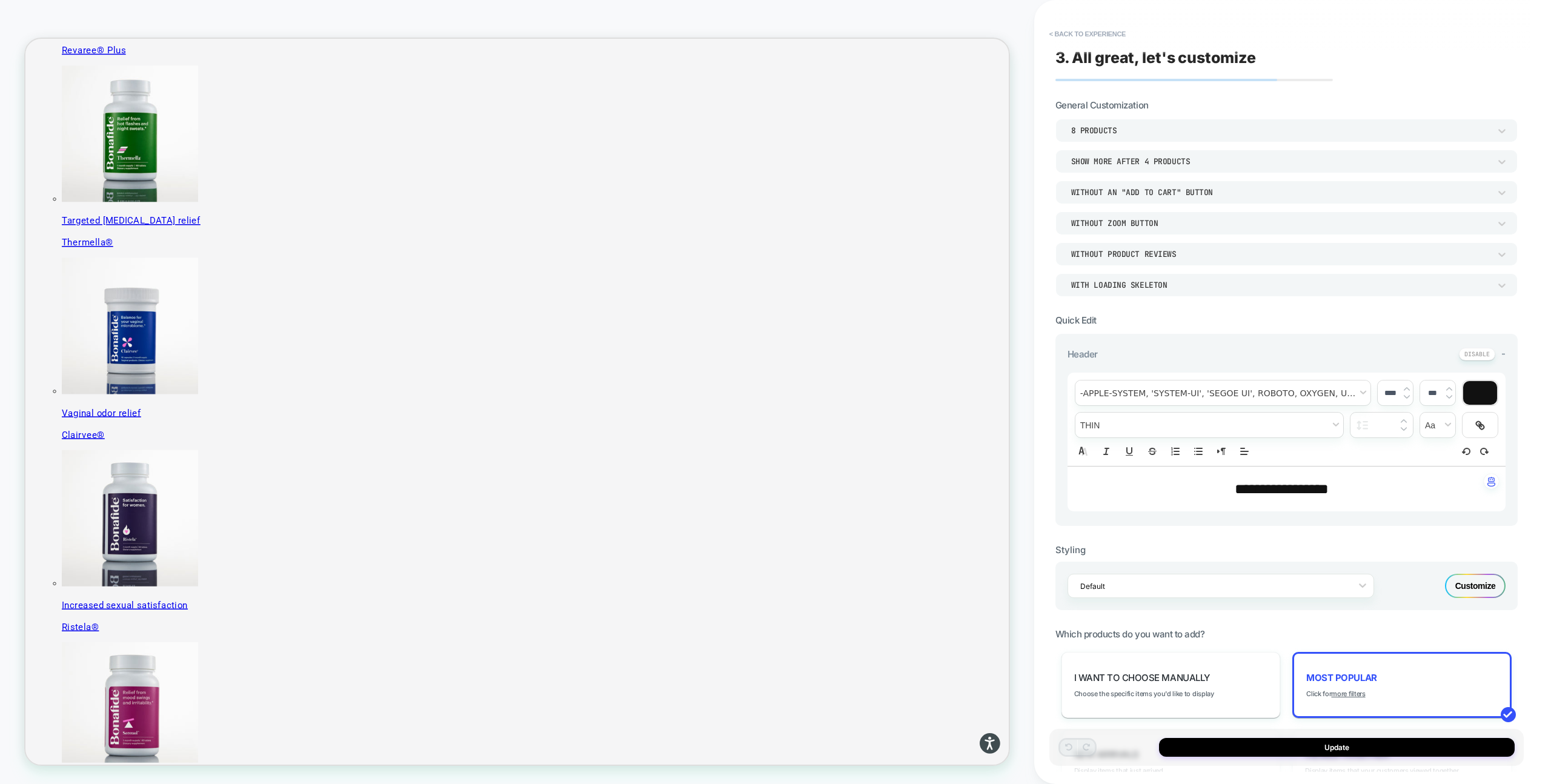
scroll to position [1, 0]
click at [1091, 35] on button "< Back to experience" at bounding box center [1088, 34] width 89 height 19
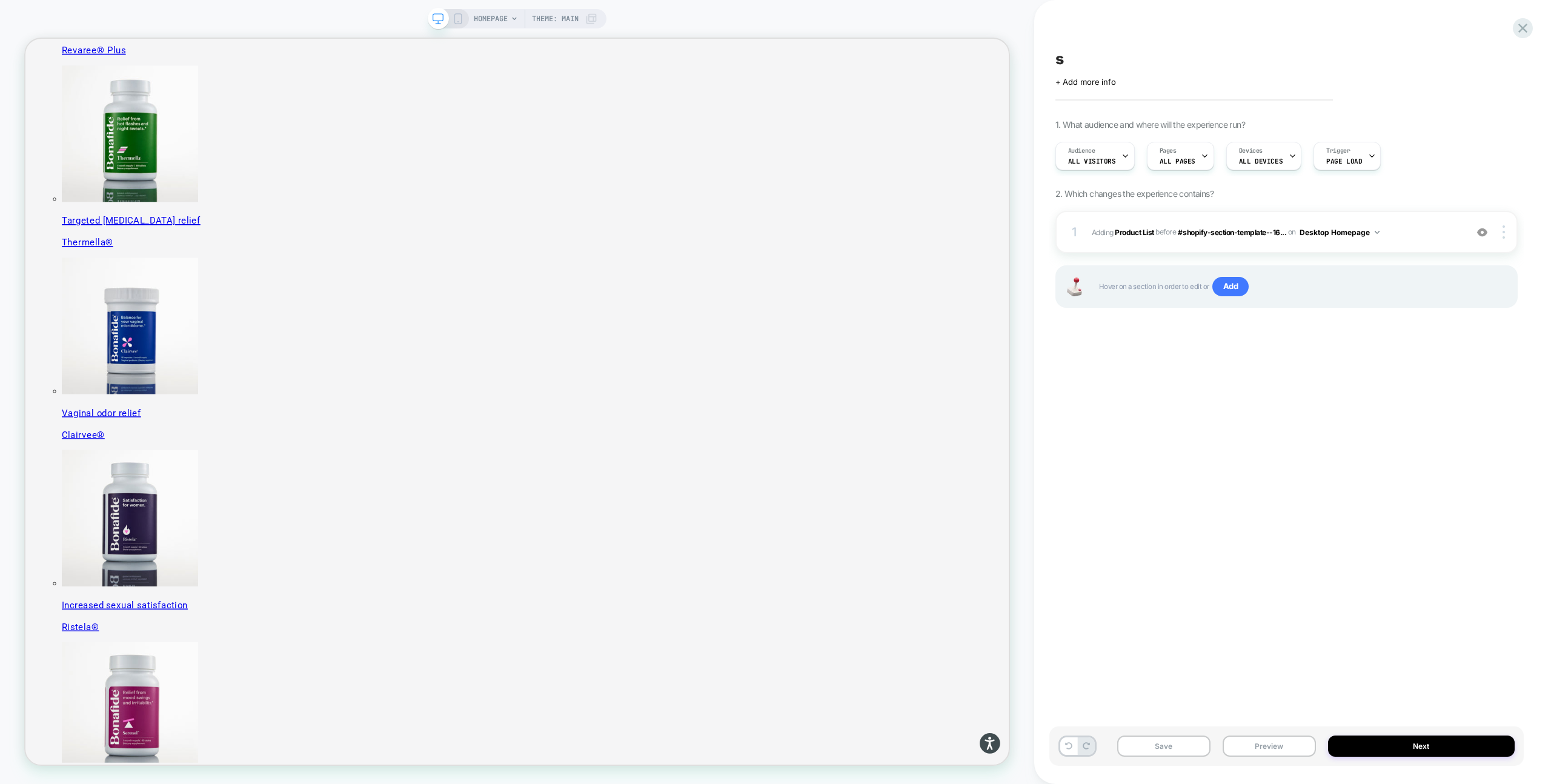
click at [1495, 22] on div "s Click to edit experience details + Add more info 1. What audience and where w…" at bounding box center [1287, 392] width 474 height 760
click at [1516, 24] on icon at bounding box center [1523, 28] width 17 height 17
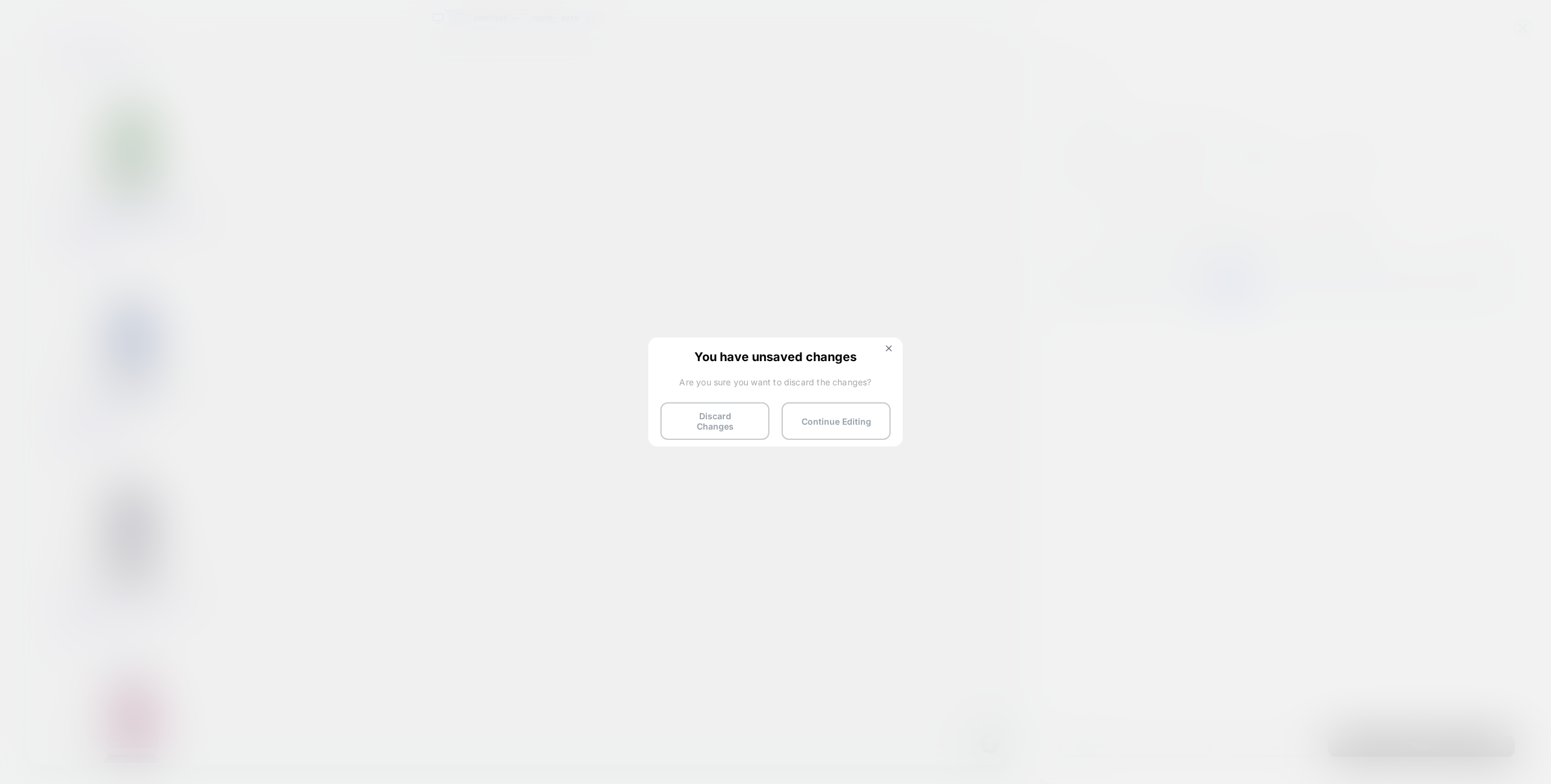
drag, startPoint x: 745, startPoint y: 415, endPoint x: 730, endPoint y: 390, distance: 29.2
click at [745, 415] on button "Discard Changes" at bounding box center [715, 421] width 109 height 37
